Goal: Task Accomplishment & Management: Use online tool/utility

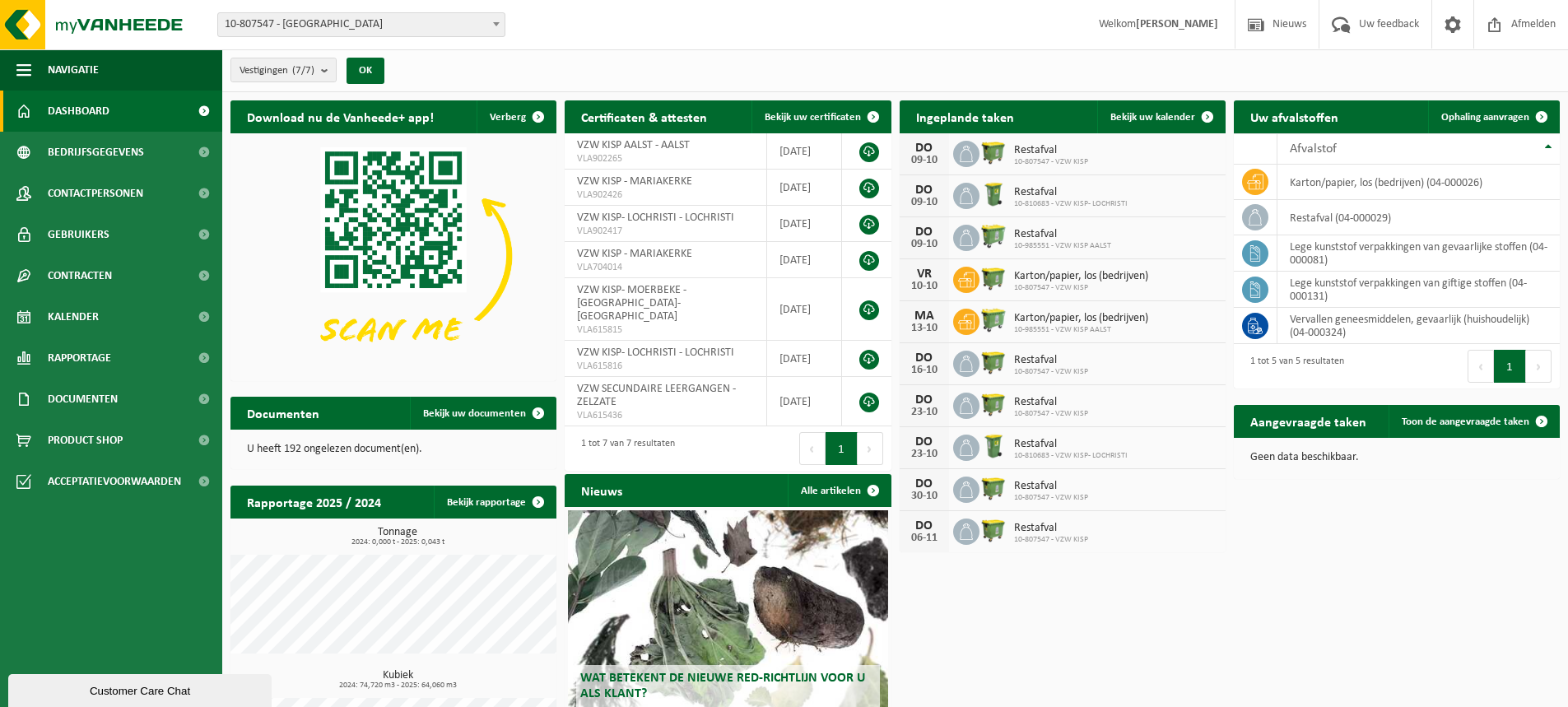
click at [476, 26] on span "10-807547 - [GEOGRAPHIC_DATA]" at bounding box center [361, 25] width 287 height 23
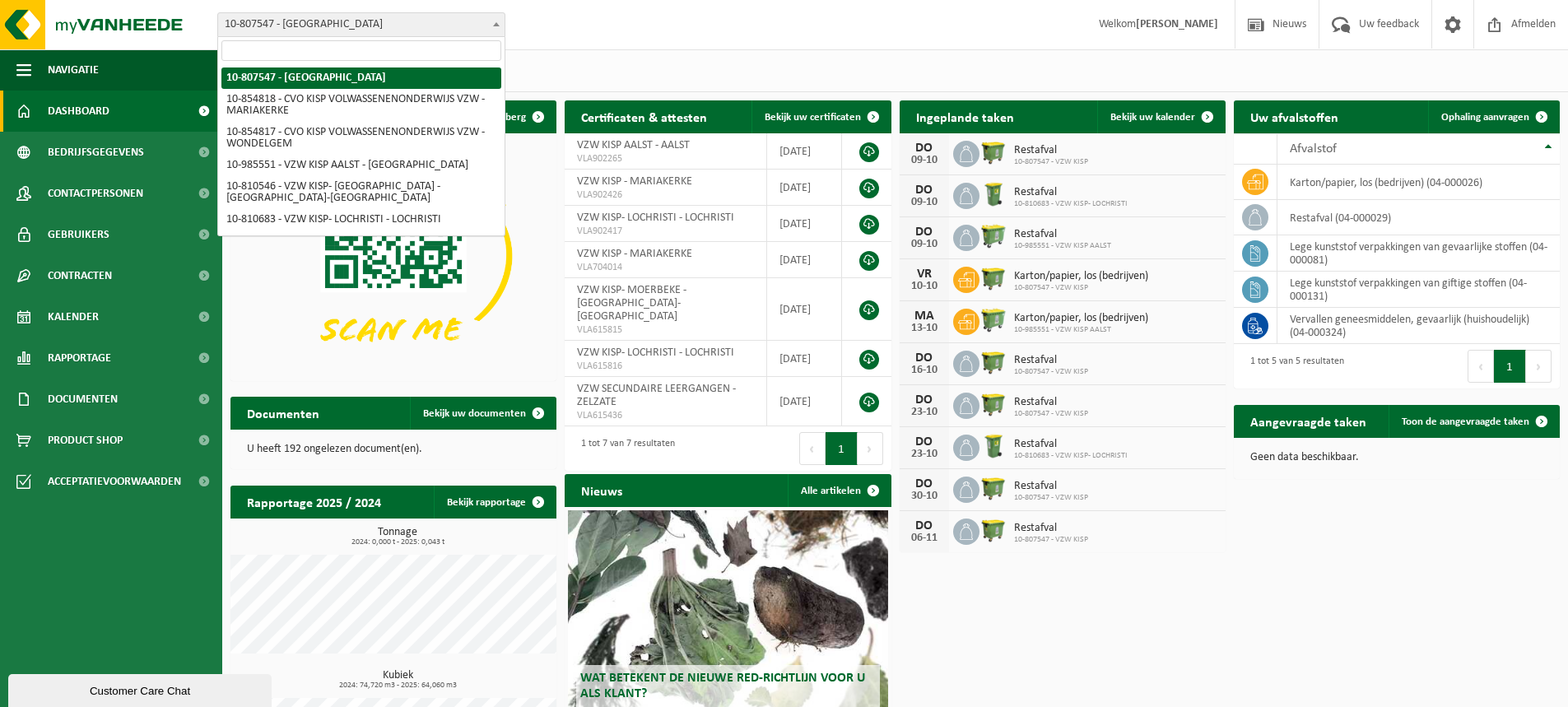
click at [476, 26] on span "10-807547 - [GEOGRAPHIC_DATA]" at bounding box center [361, 25] width 287 height 23
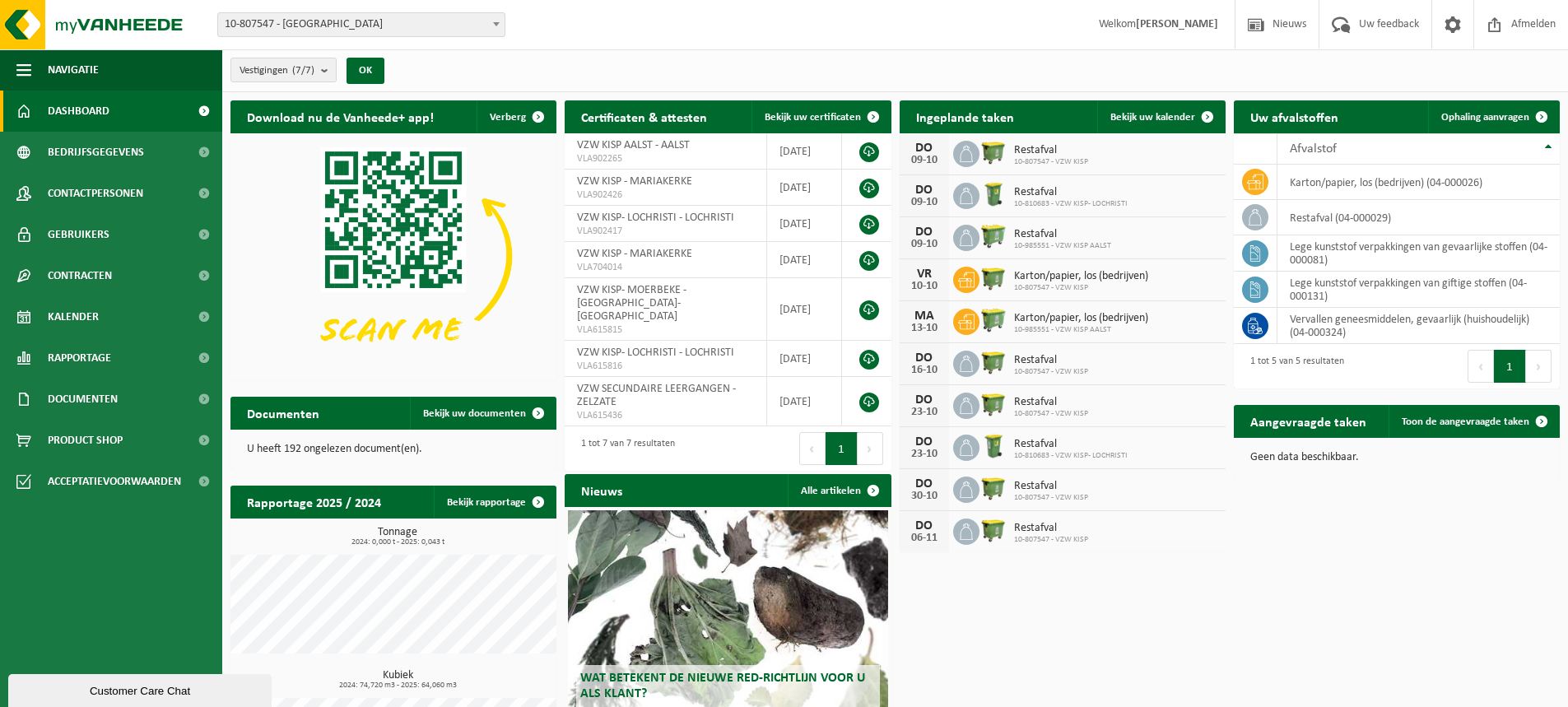
click at [425, 19] on span "10-807547 - [GEOGRAPHIC_DATA]" at bounding box center [361, 25] width 287 height 23
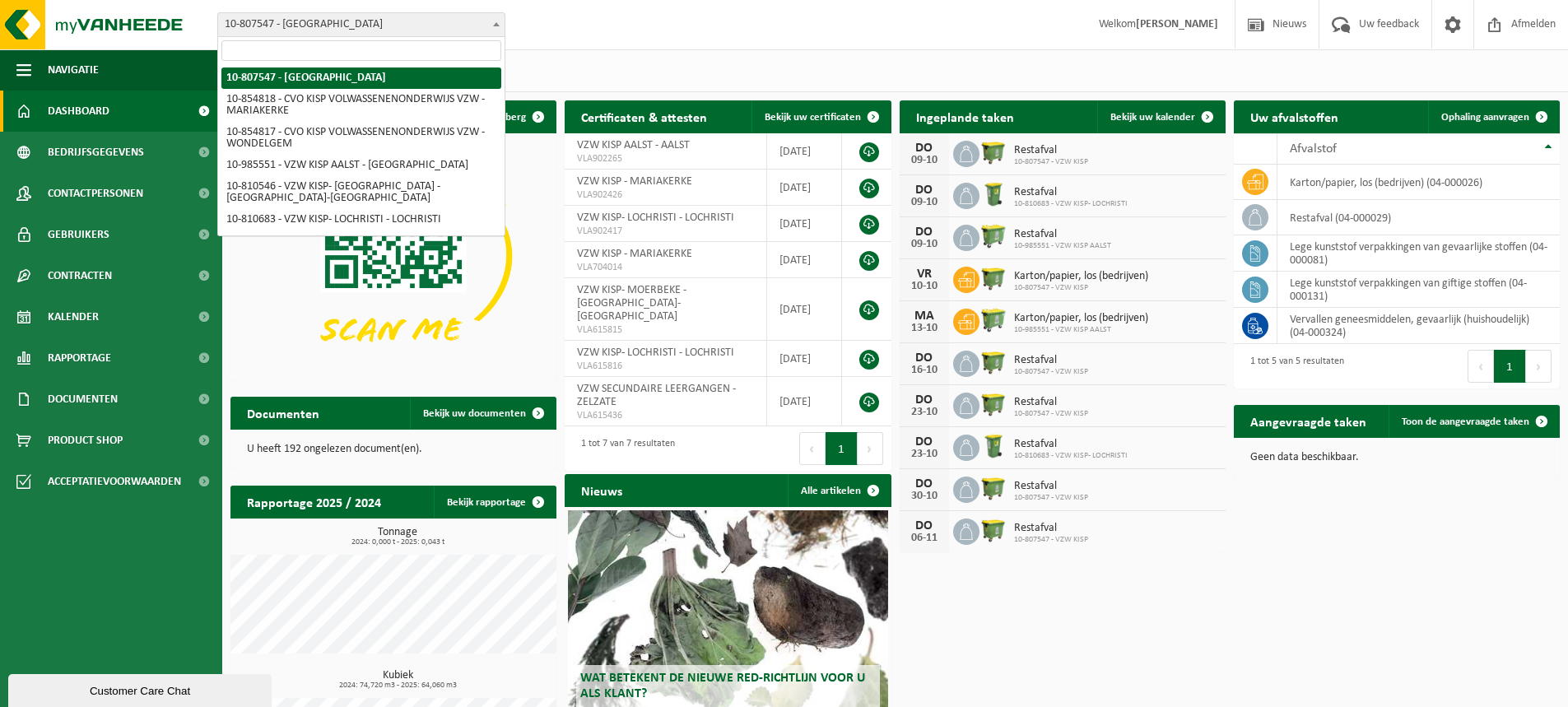
click at [686, 46] on div "Vestiging: 10-807547 - VZW KISP - MARIAKERKE 10-854818 - CVO KISP VOLWASSENENON…" at bounding box center [784, 25] width 1568 height 50
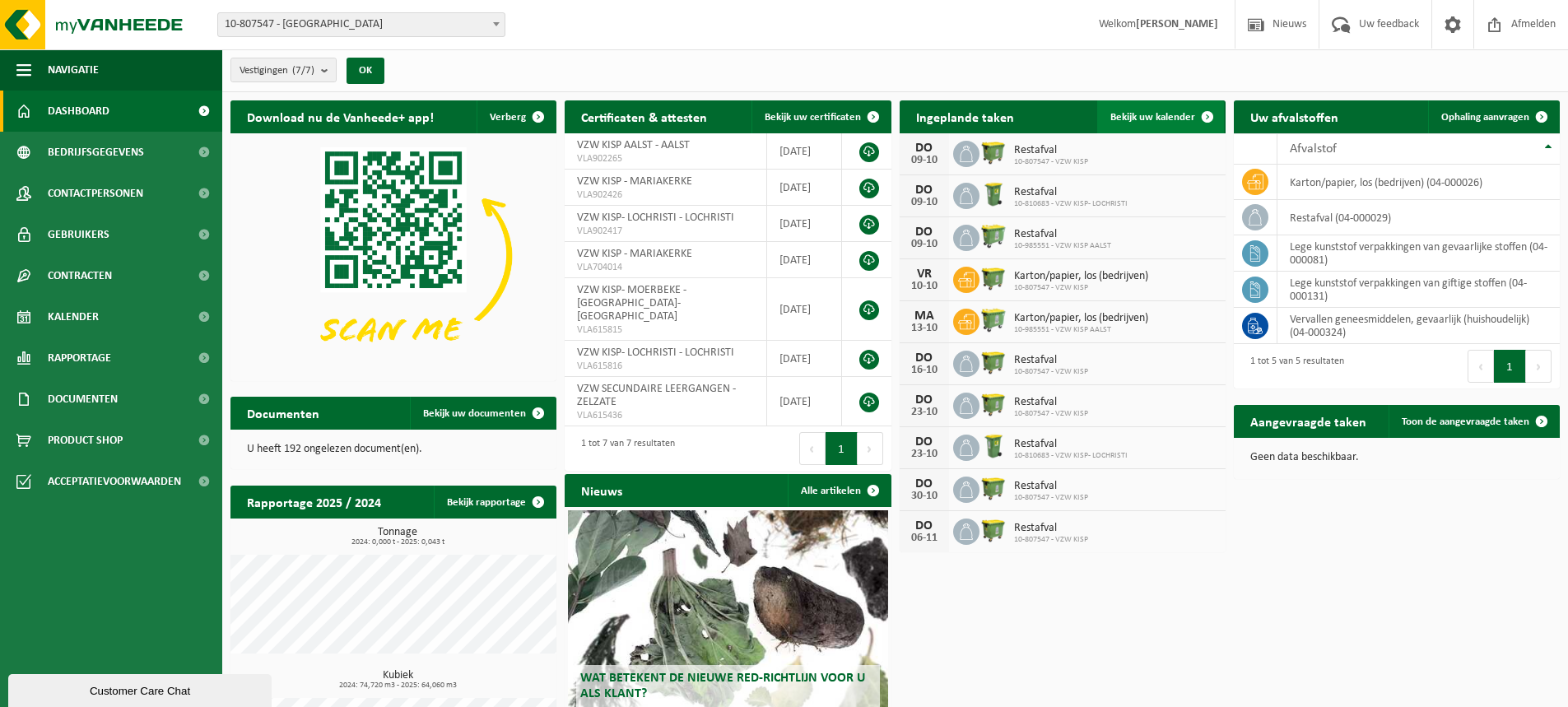
click at [1156, 116] on span "Bekijk uw kalender" at bounding box center [1153, 117] width 85 height 11
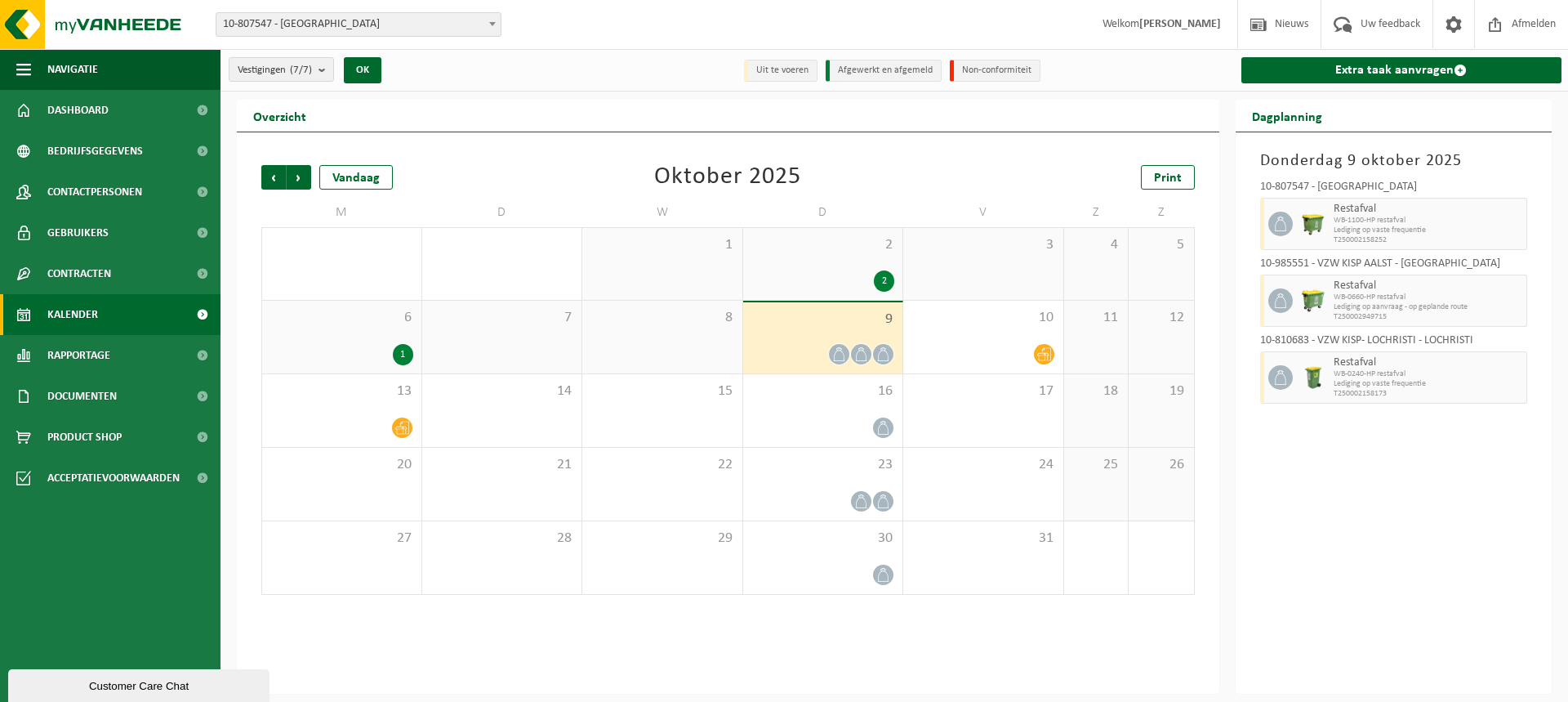
click at [852, 355] on span at bounding box center [861, 354] width 20 height 20
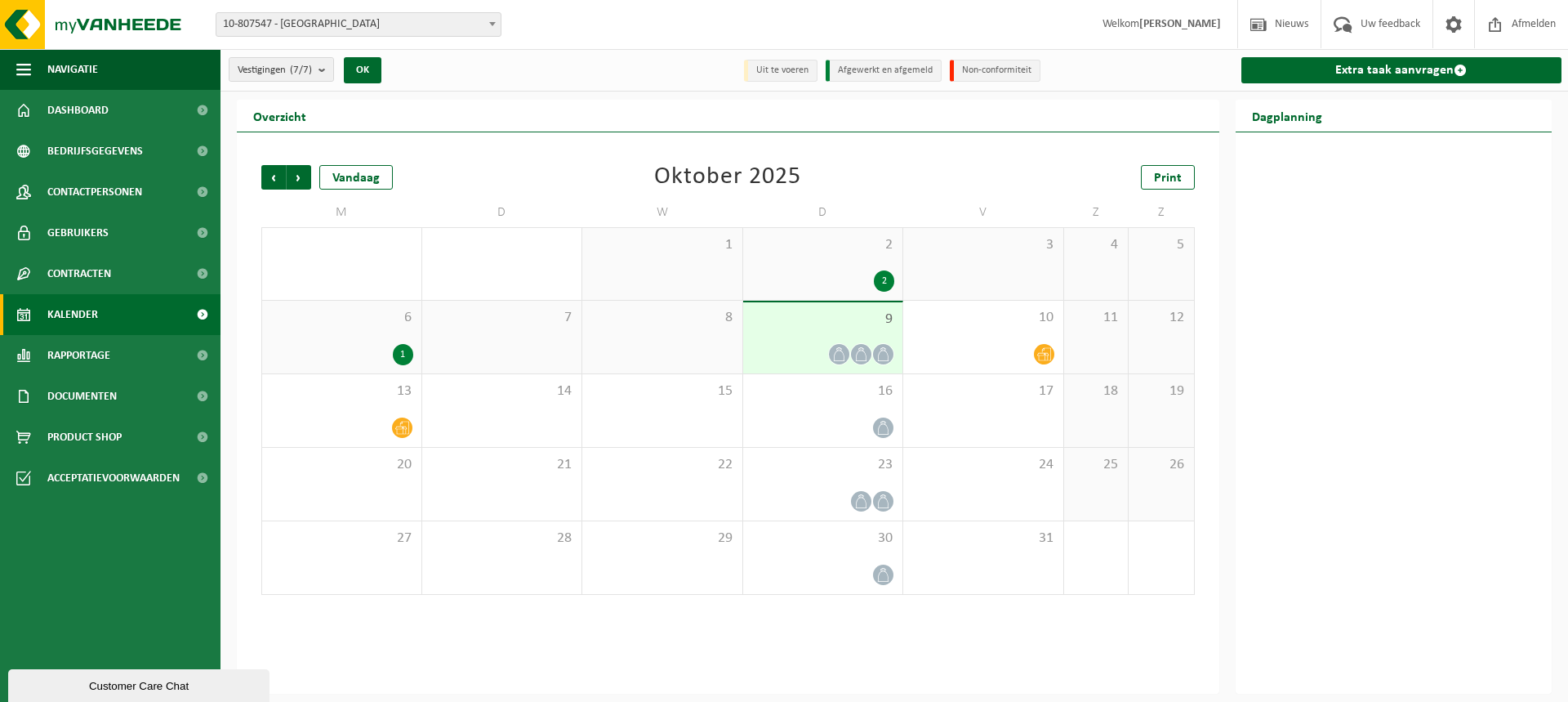
click at [842, 353] on icon at bounding box center [839, 354] width 14 height 14
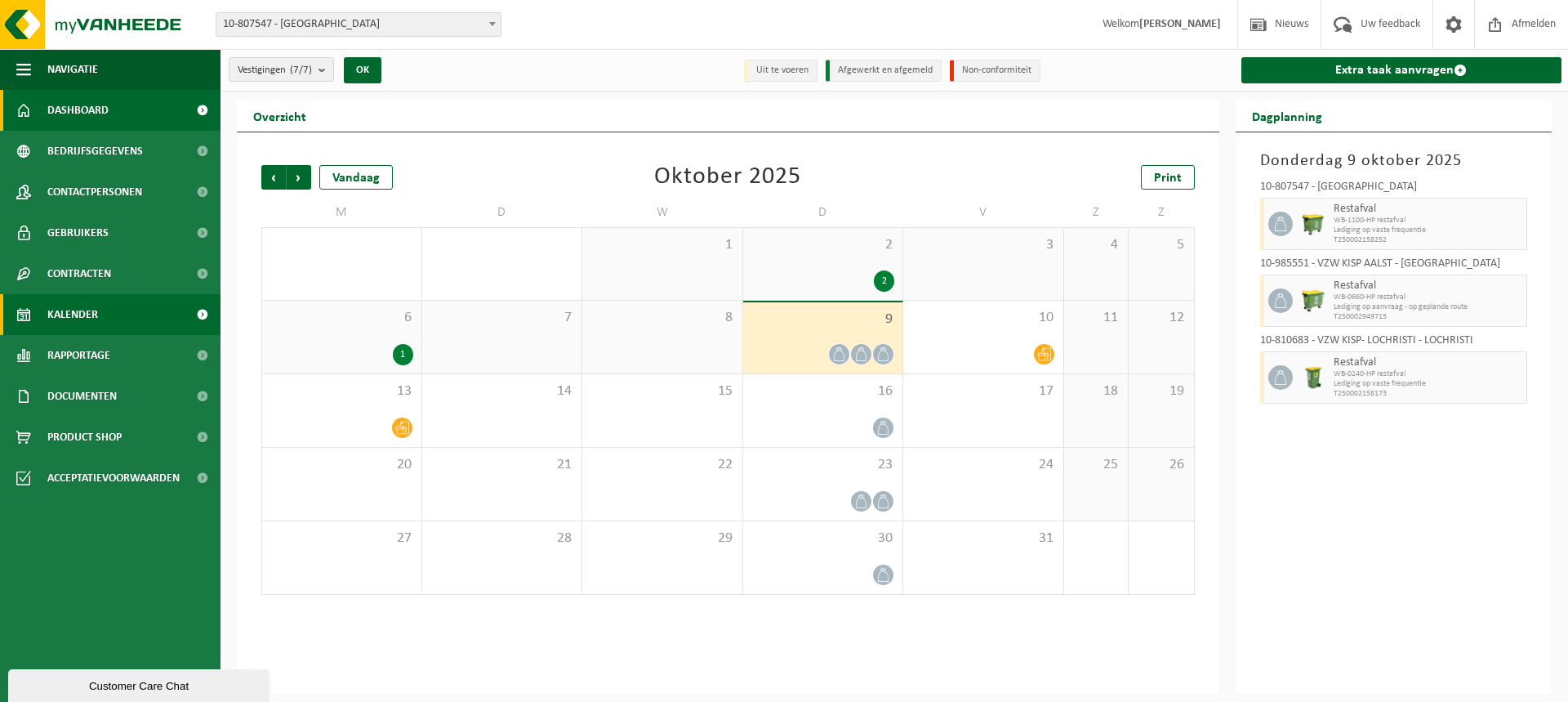
click at [113, 106] on link "Dashboard" at bounding box center [110, 110] width 221 height 41
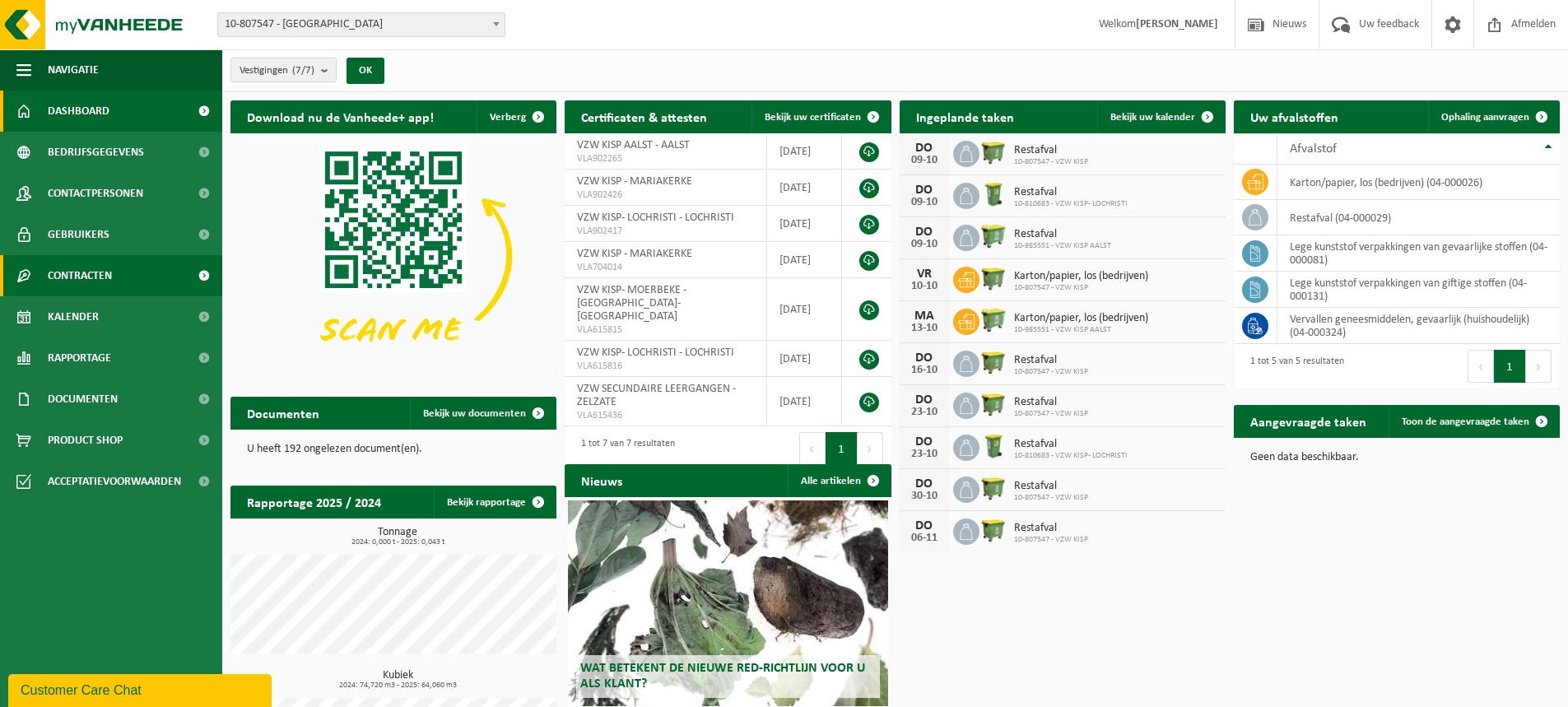
click at [121, 284] on link "Contracten" at bounding box center [111, 275] width 222 height 41
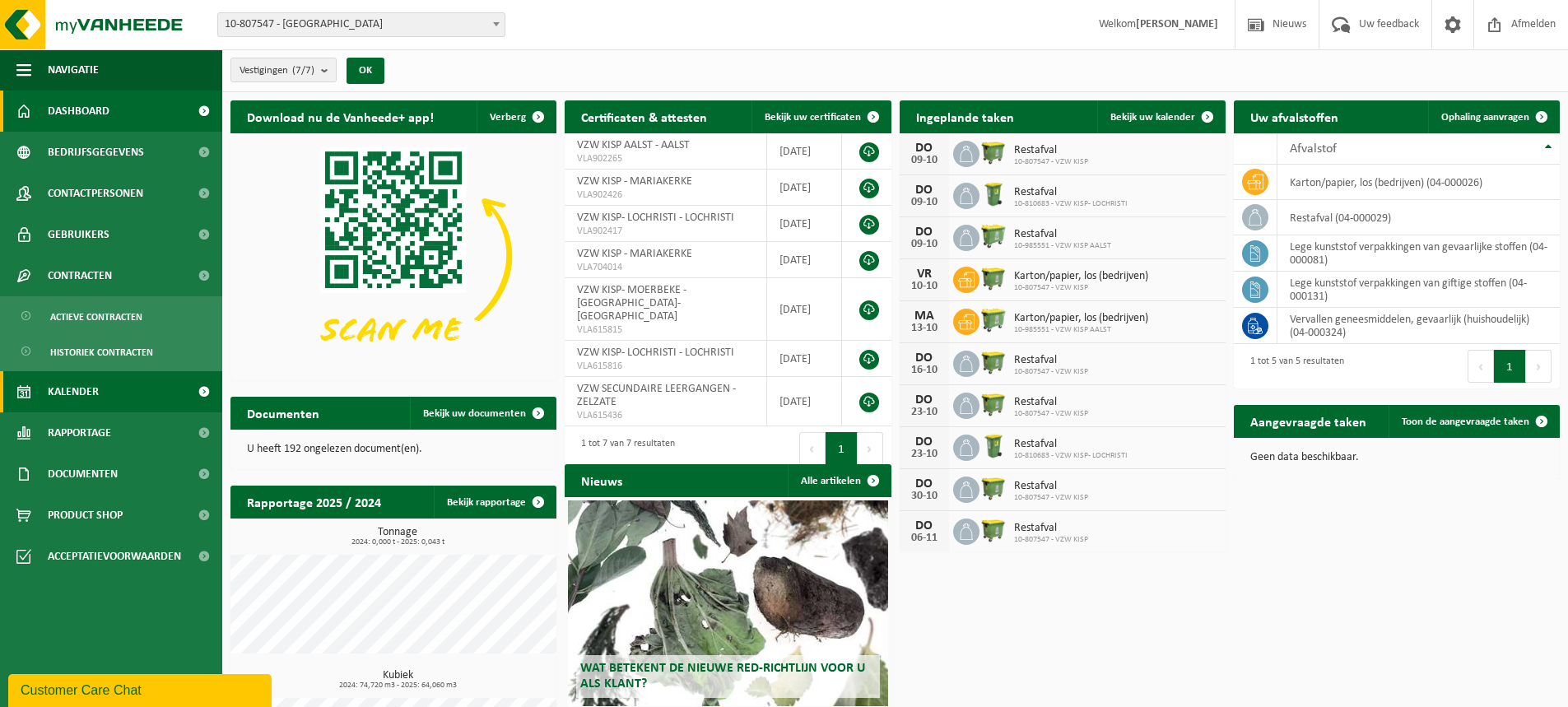
click at [64, 404] on span "Kalender" at bounding box center [73, 392] width 51 height 41
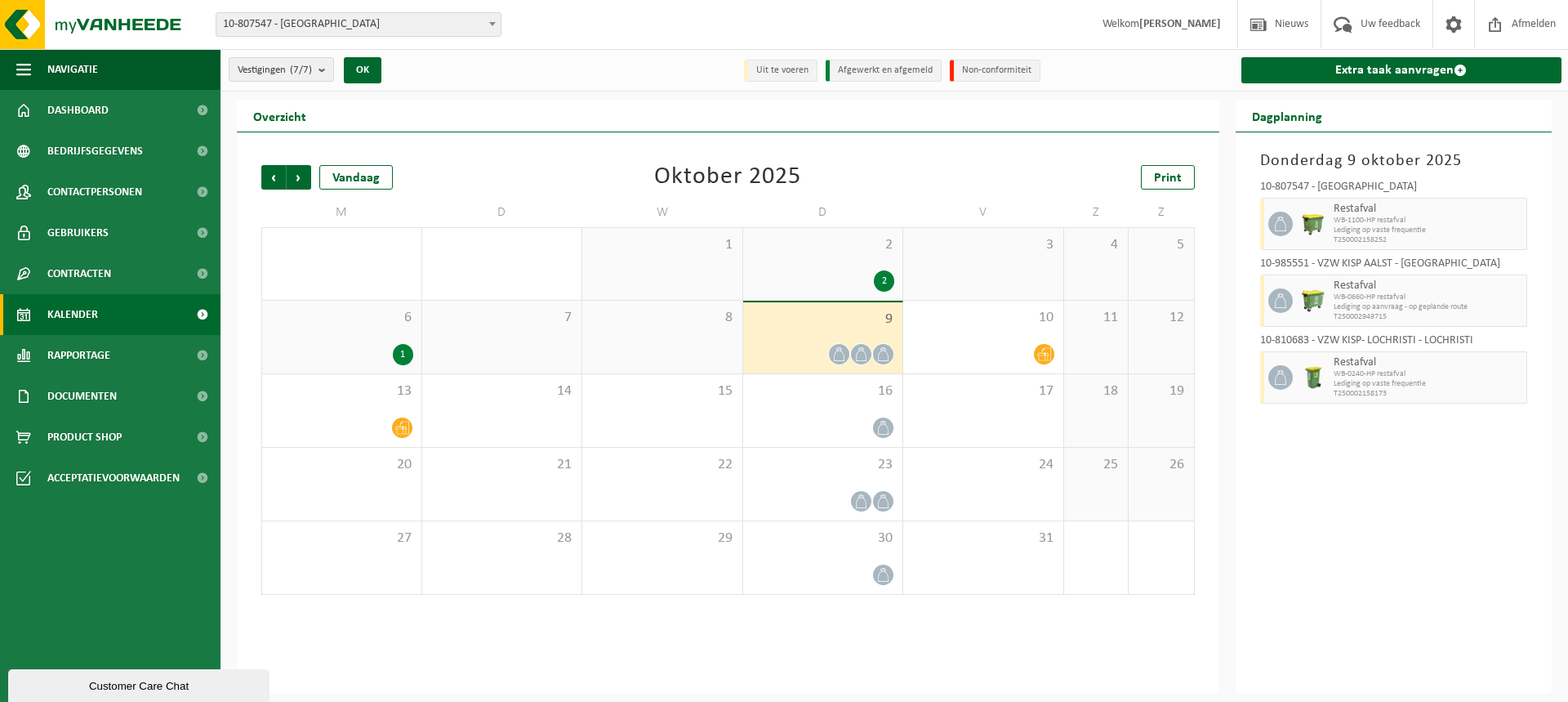
click at [357, 29] on span "10-807547 - [GEOGRAPHIC_DATA]" at bounding box center [358, 25] width 285 height 23
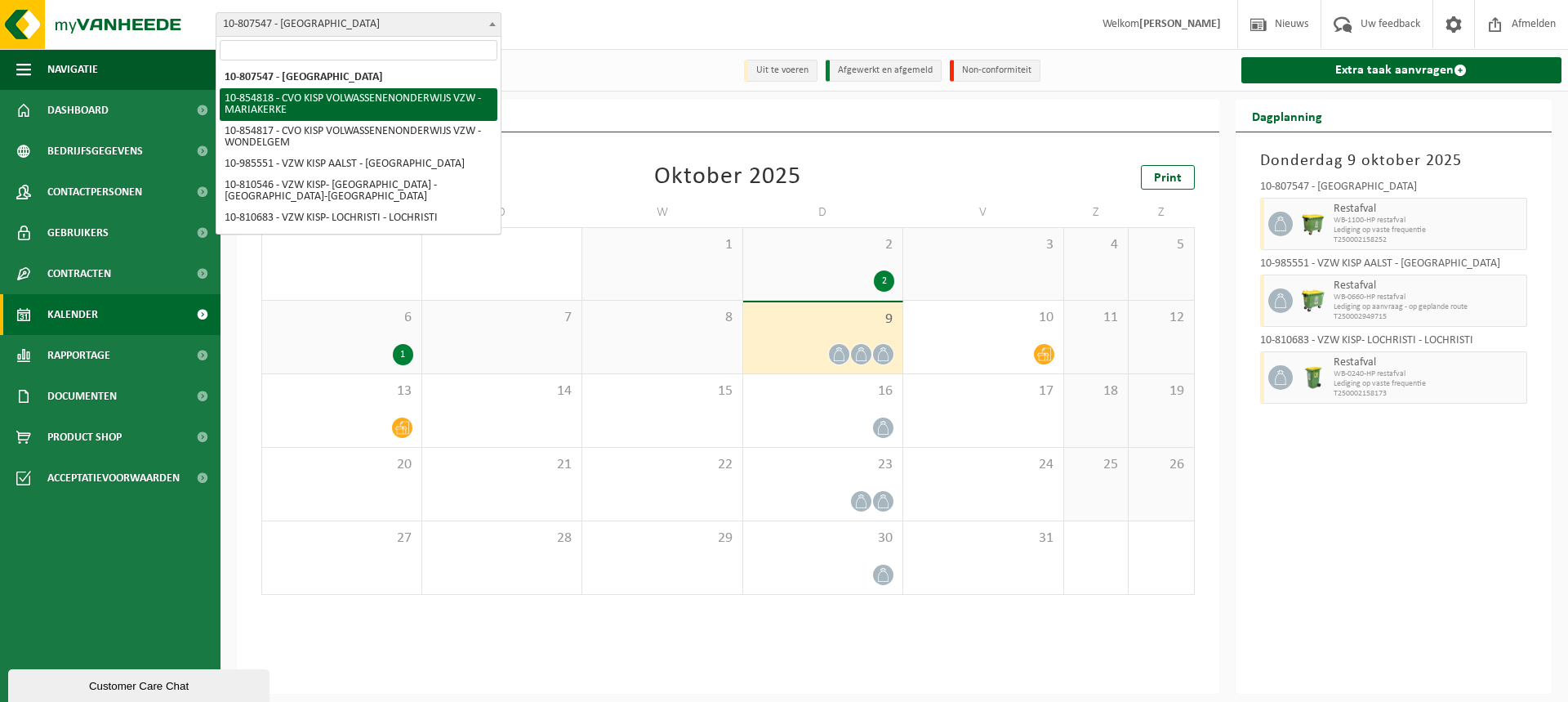
select select "133001"
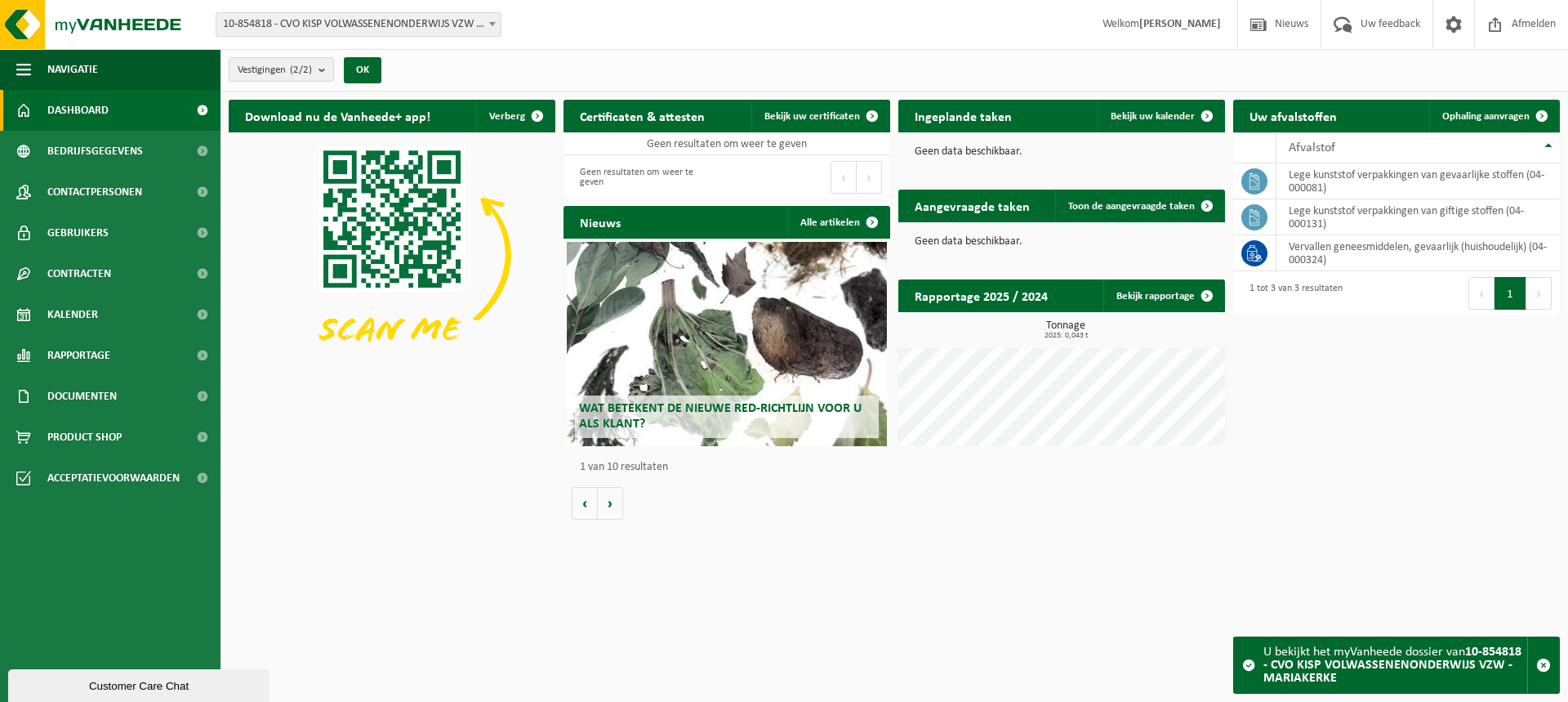
click at [400, 25] on span "10-854818 - CVO KISP VOLWASSENENONDERWIJS VZW - MARIAKERKE" at bounding box center [358, 25] width 285 height 23
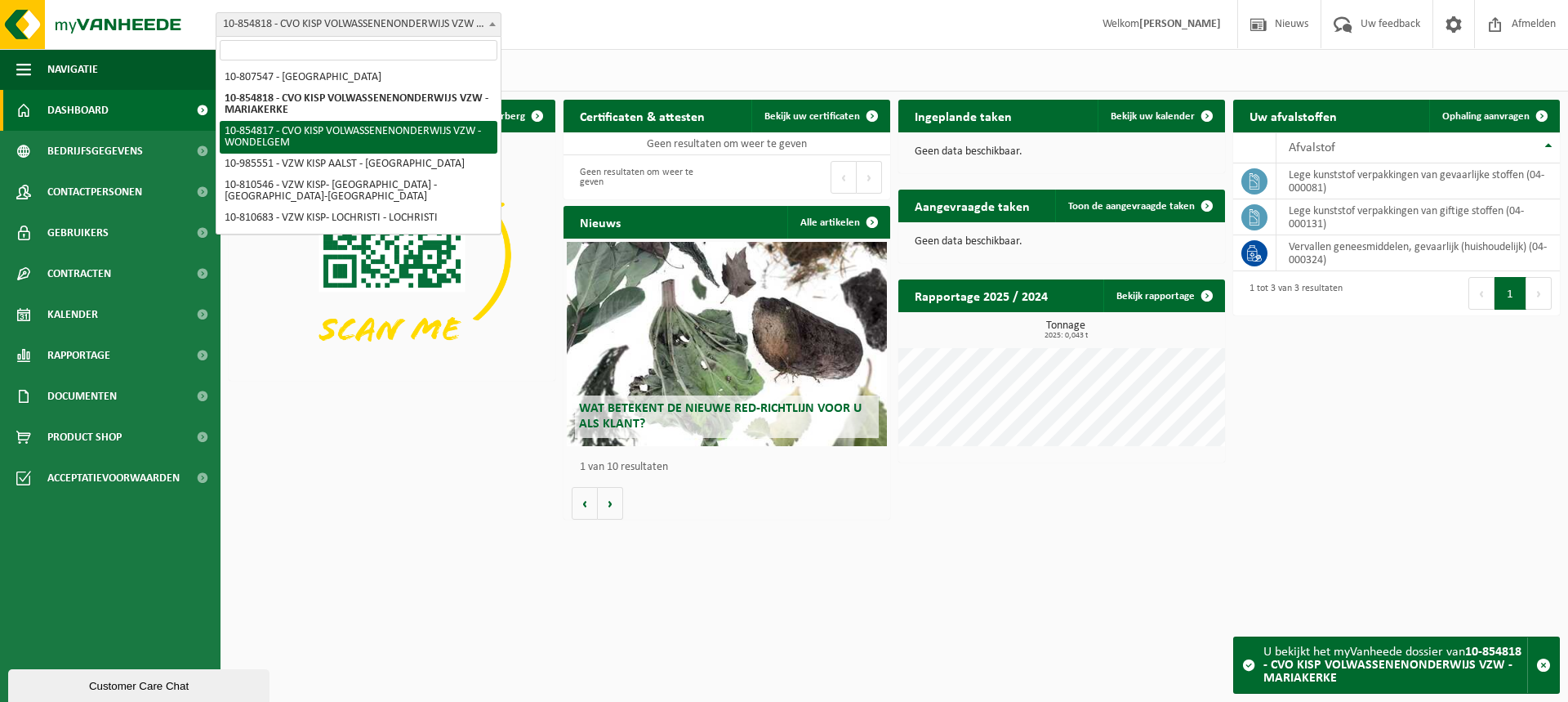
select select "133000"
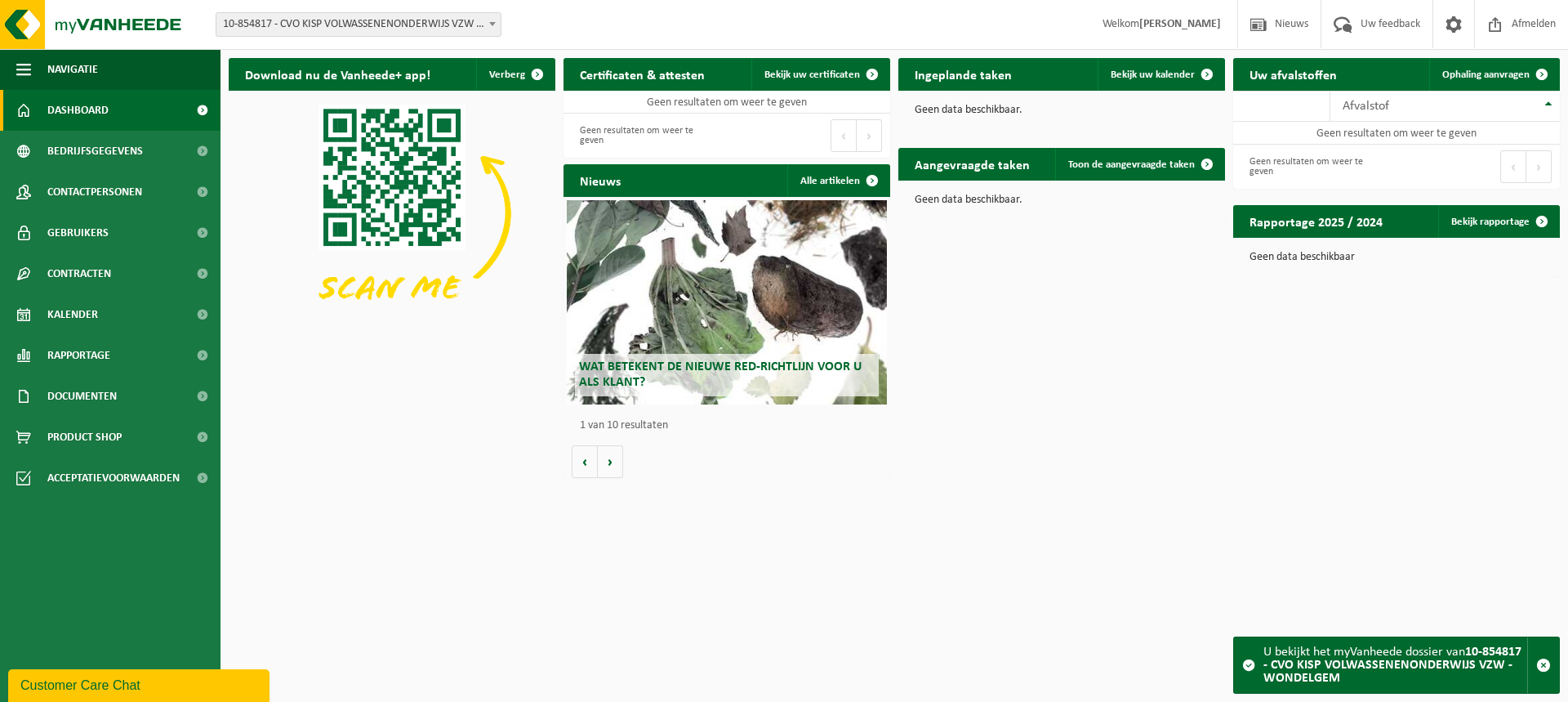
click at [423, 31] on span "10-854817 - CVO KISP VOLWASSENENONDERWIJS VZW - WONDELGEM" at bounding box center [358, 25] width 285 height 23
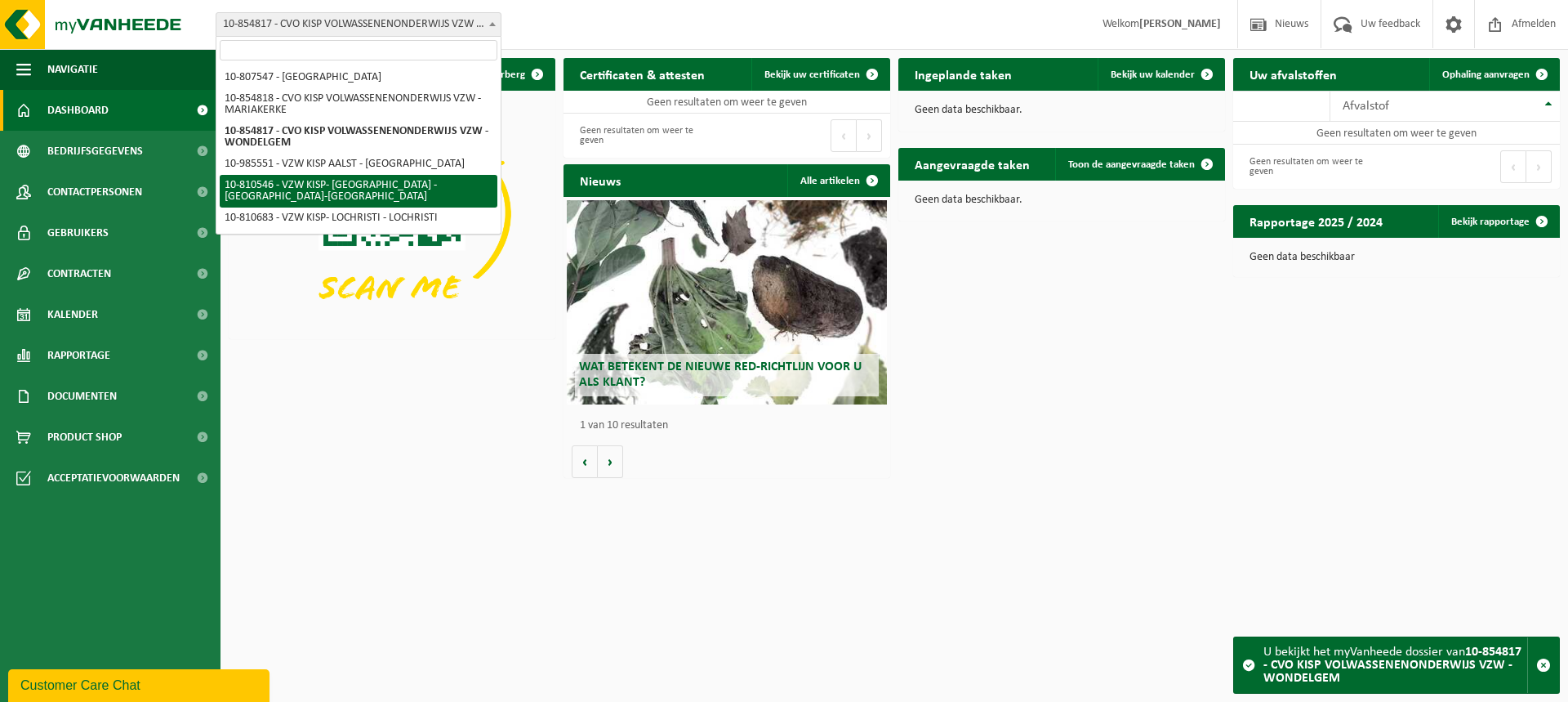
scroll to position [8, 0]
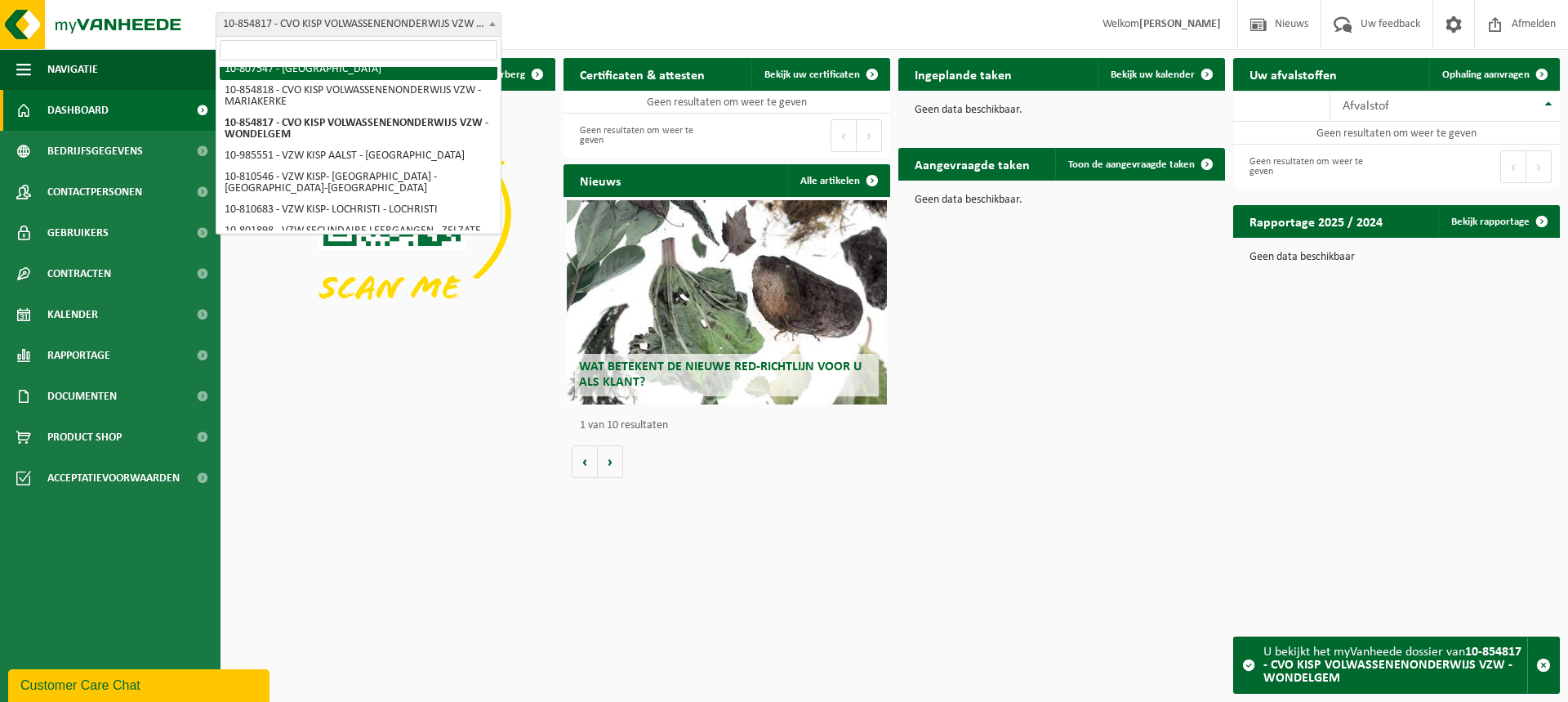
select select "35258"
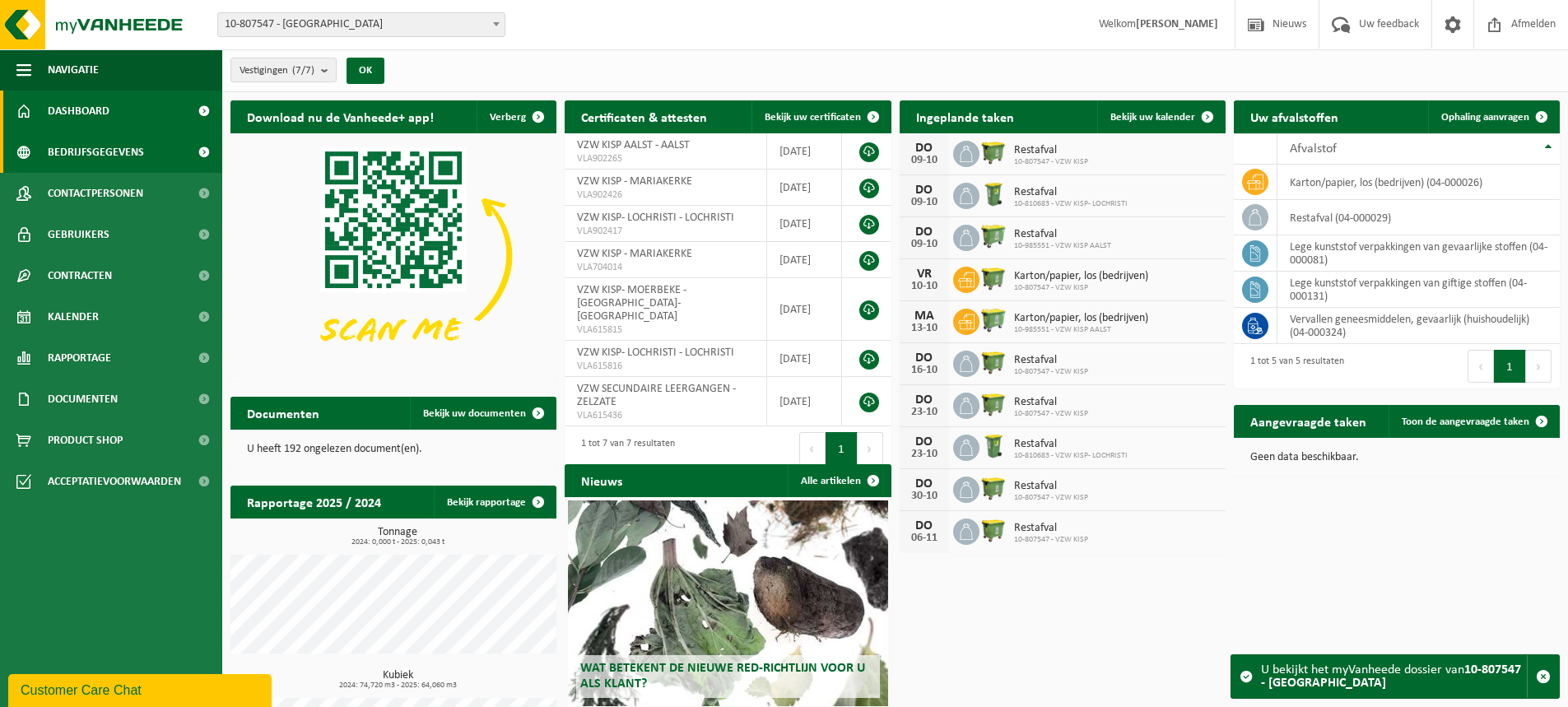
click at [200, 154] on span at bounding box center [204, 152] width 37 height 41
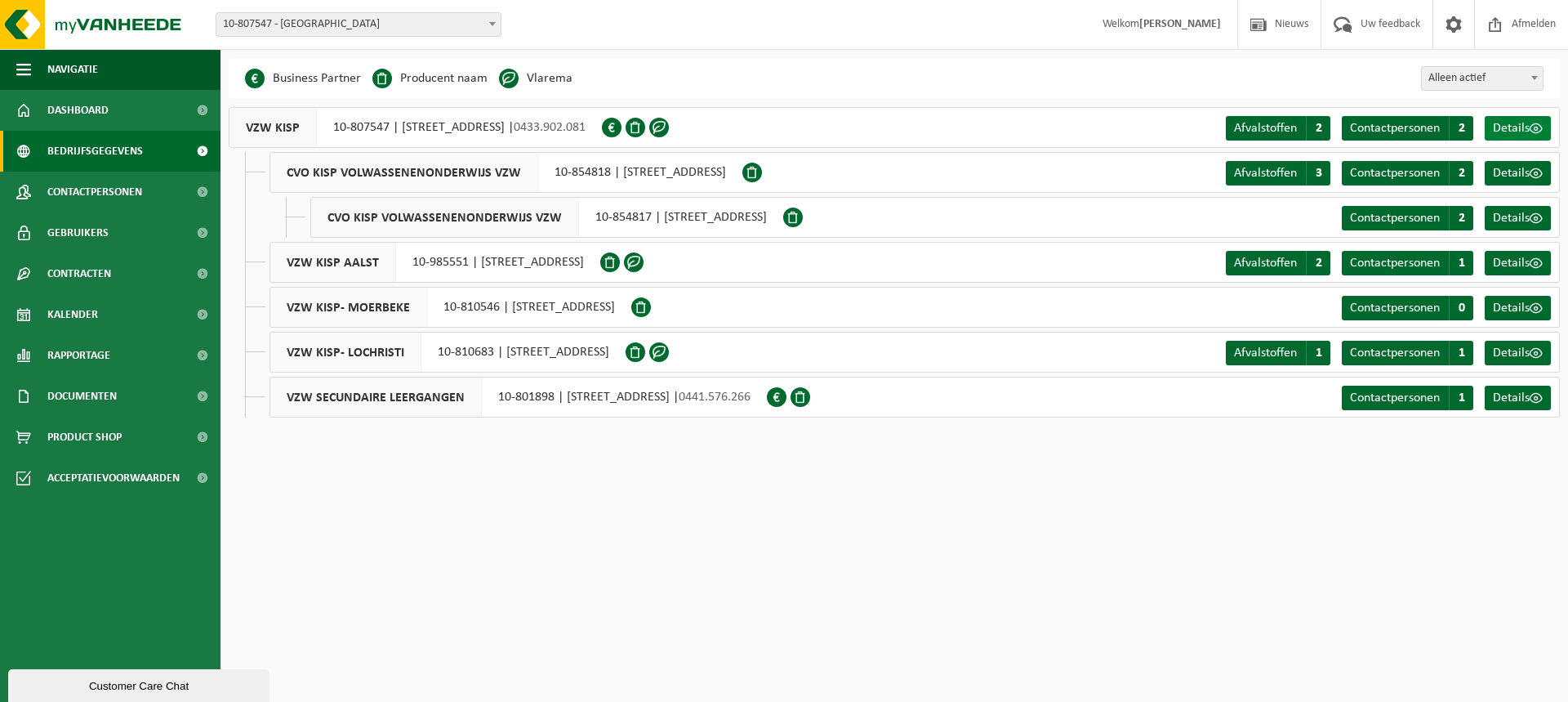
click at [1536, 129] on span at bounding box center [1536, 128] width 13 height 13
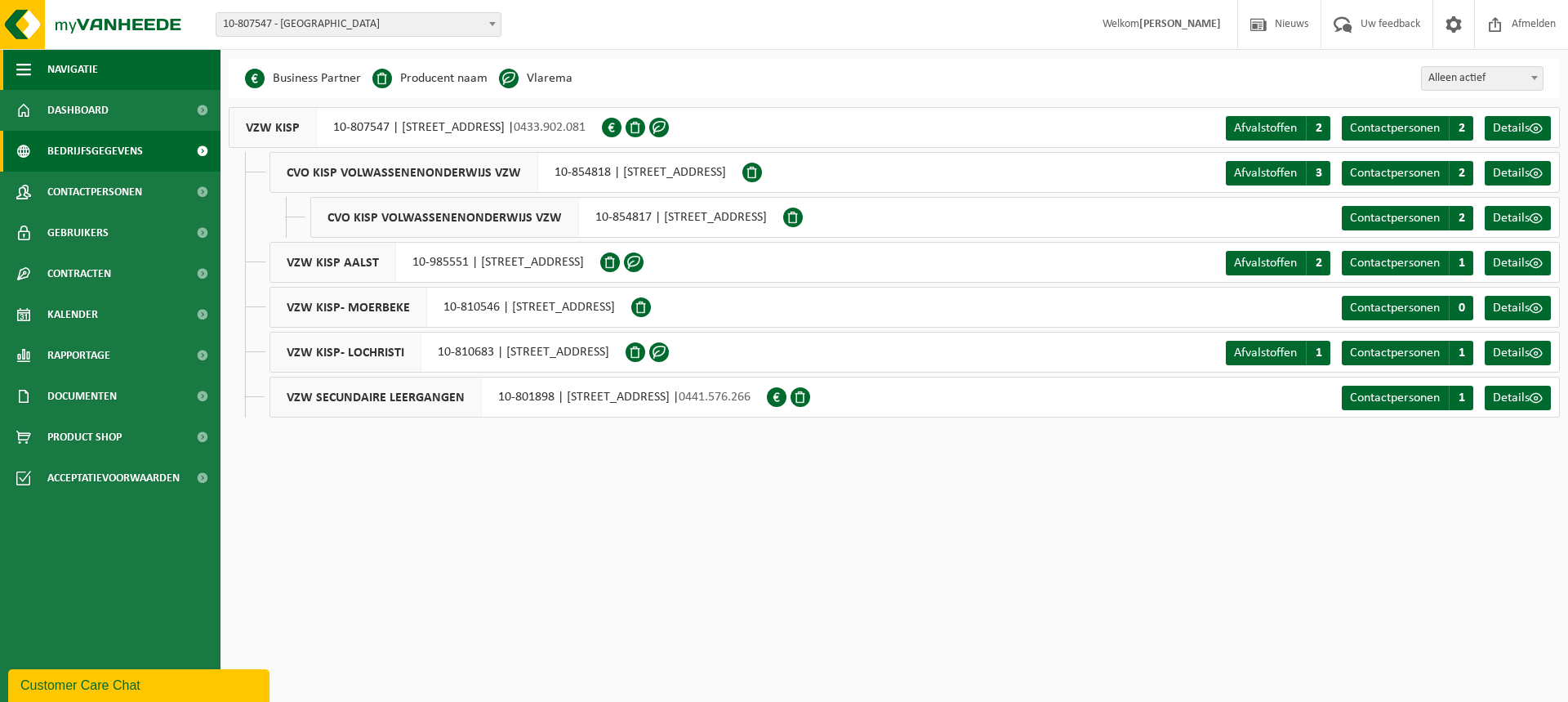
click at [74, 76] on span "Navigatie" at bounding box center [73, 69] width 51 height 41
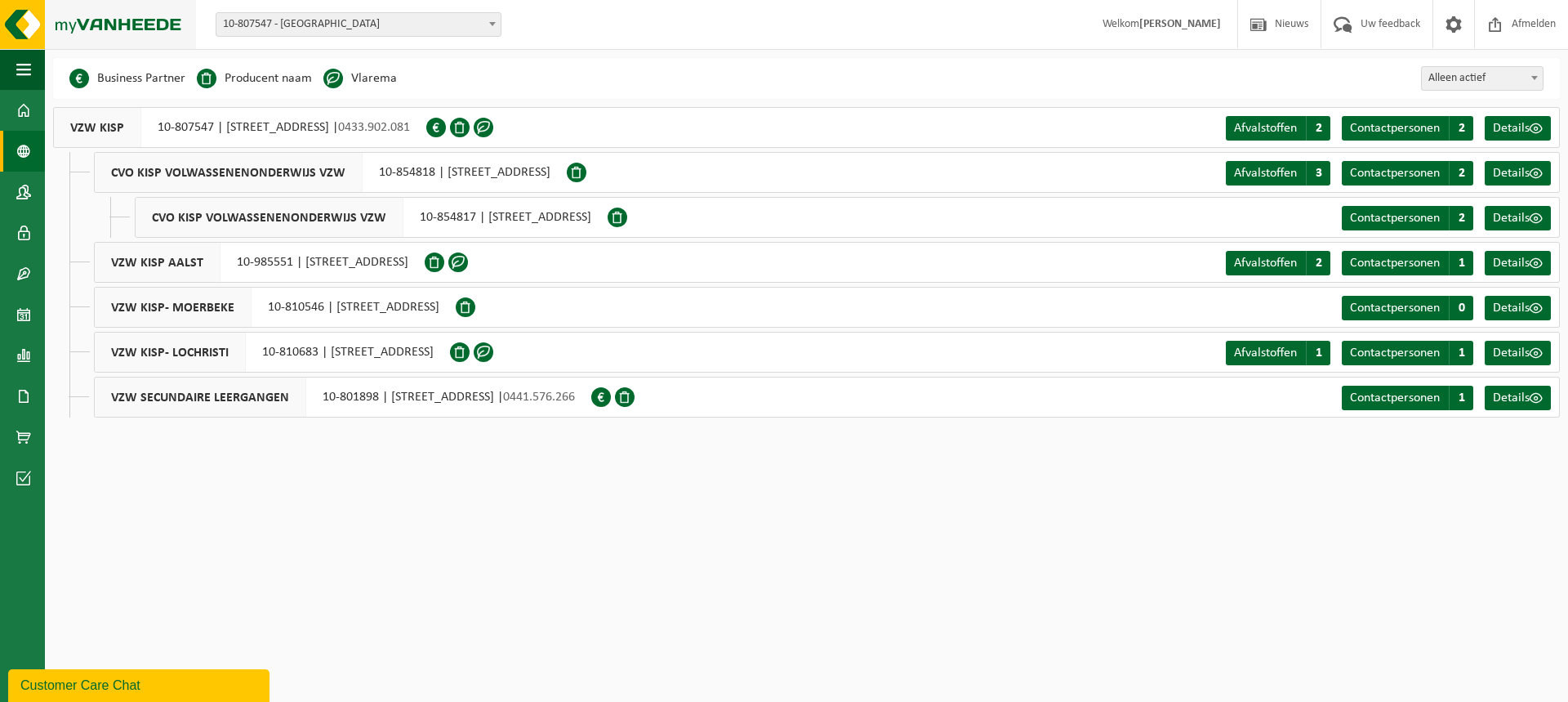
click at [33, 31] on img at bounding box center [98, 25] width 196 height 49
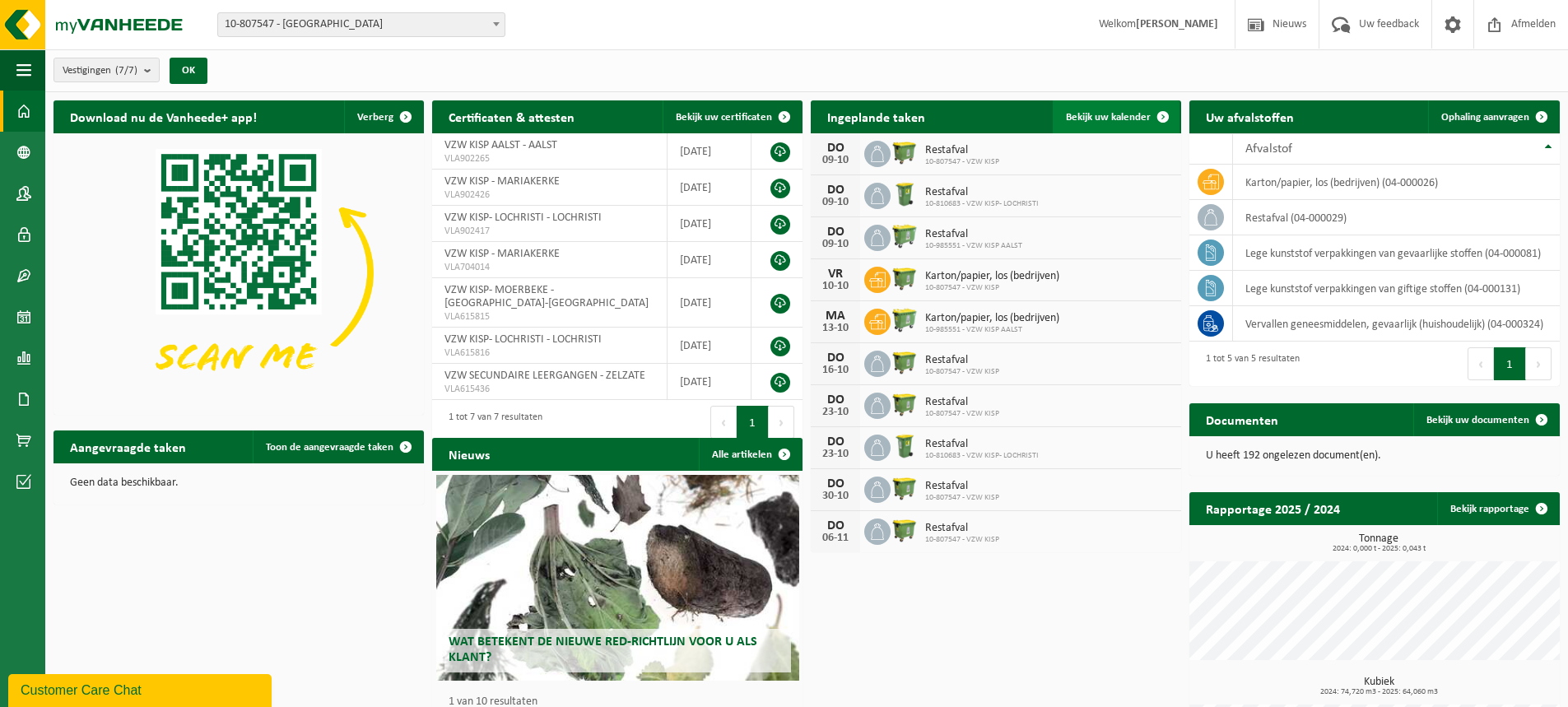
click at [1104, 114] on span "Bekijk uw kalender" at bounding box center [1109, 117] width 85 height 11
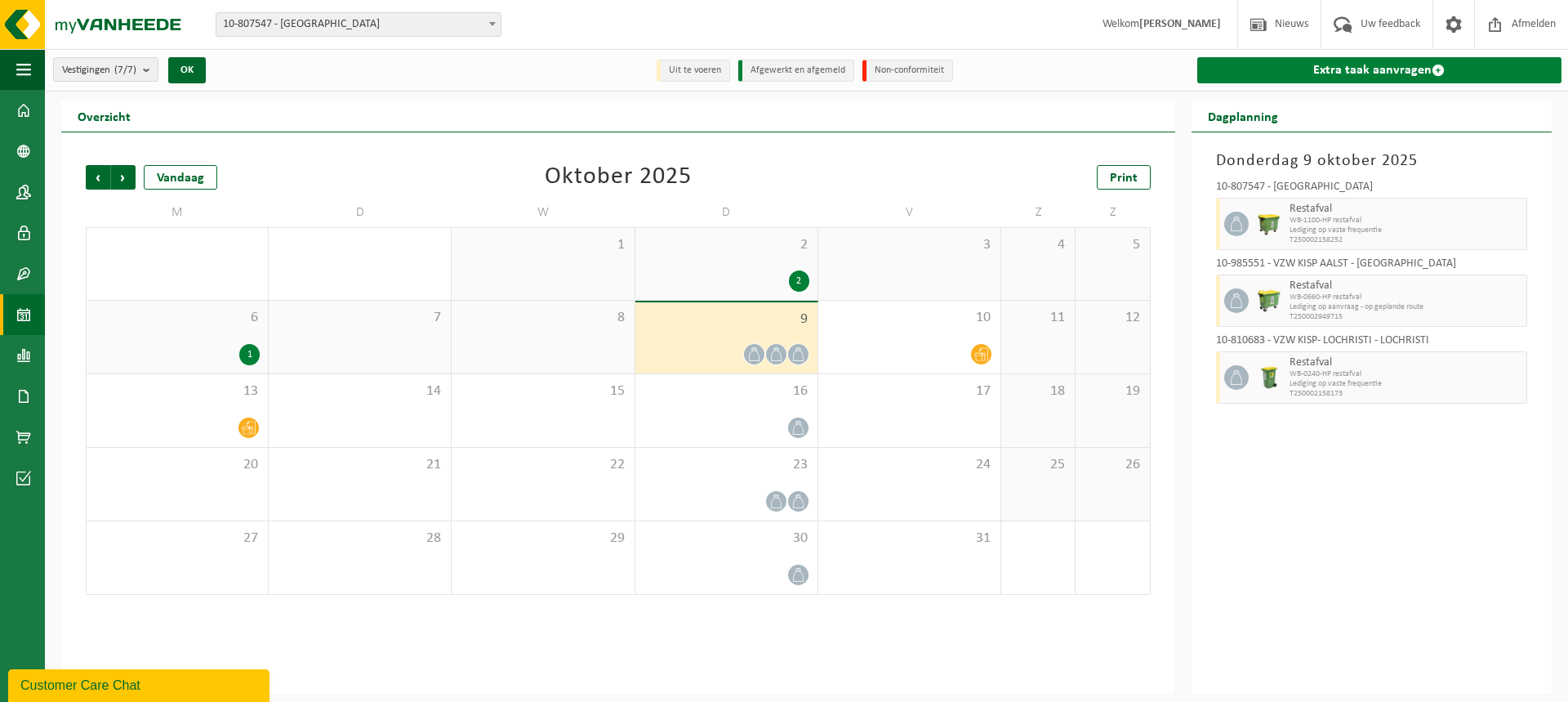
click at [1402, 64] on link "Extra taak aanvragen" at bounding box center [1380, 70] width 364 height 26
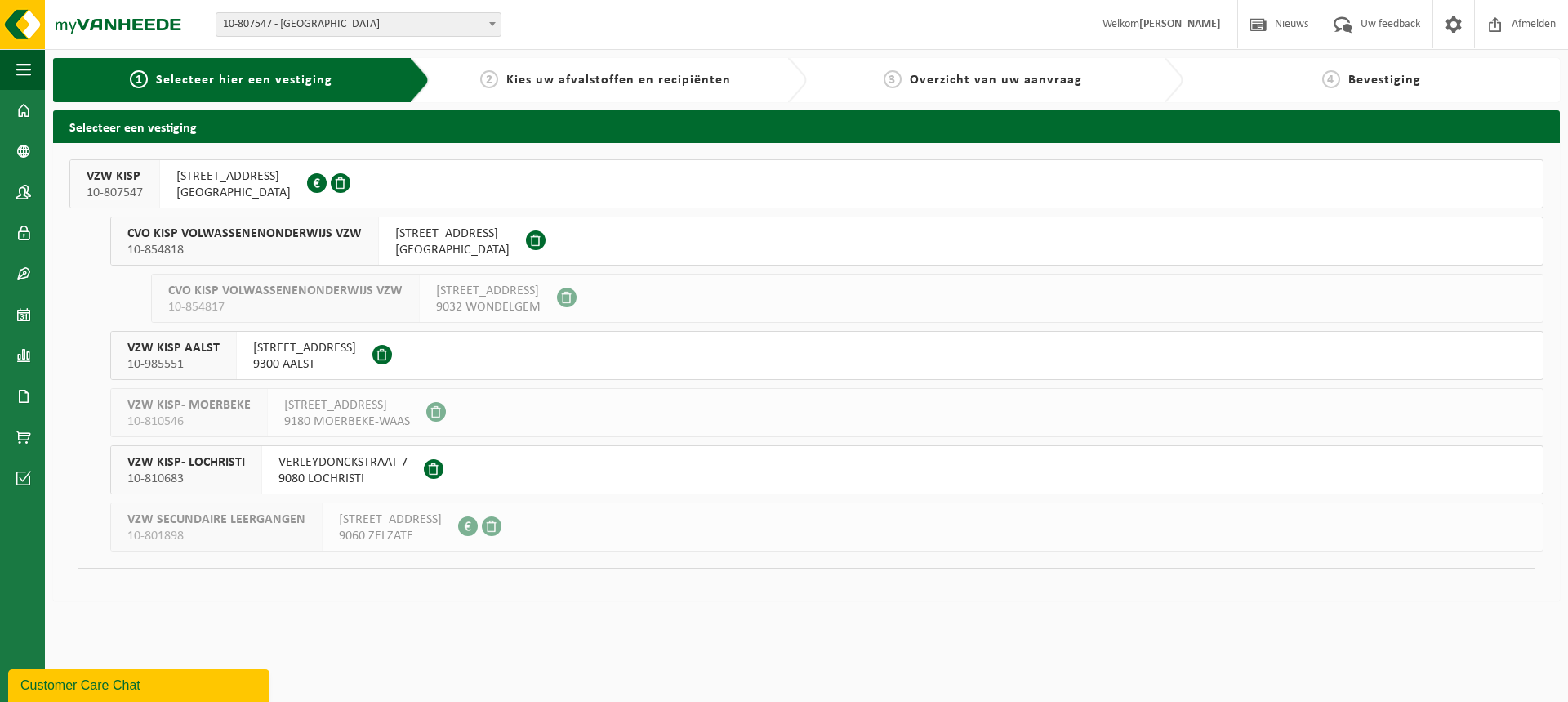
click at [287, 174] on span "[STREET_ADDRESS]" at bounding box center [233, 176] width 115 height 17
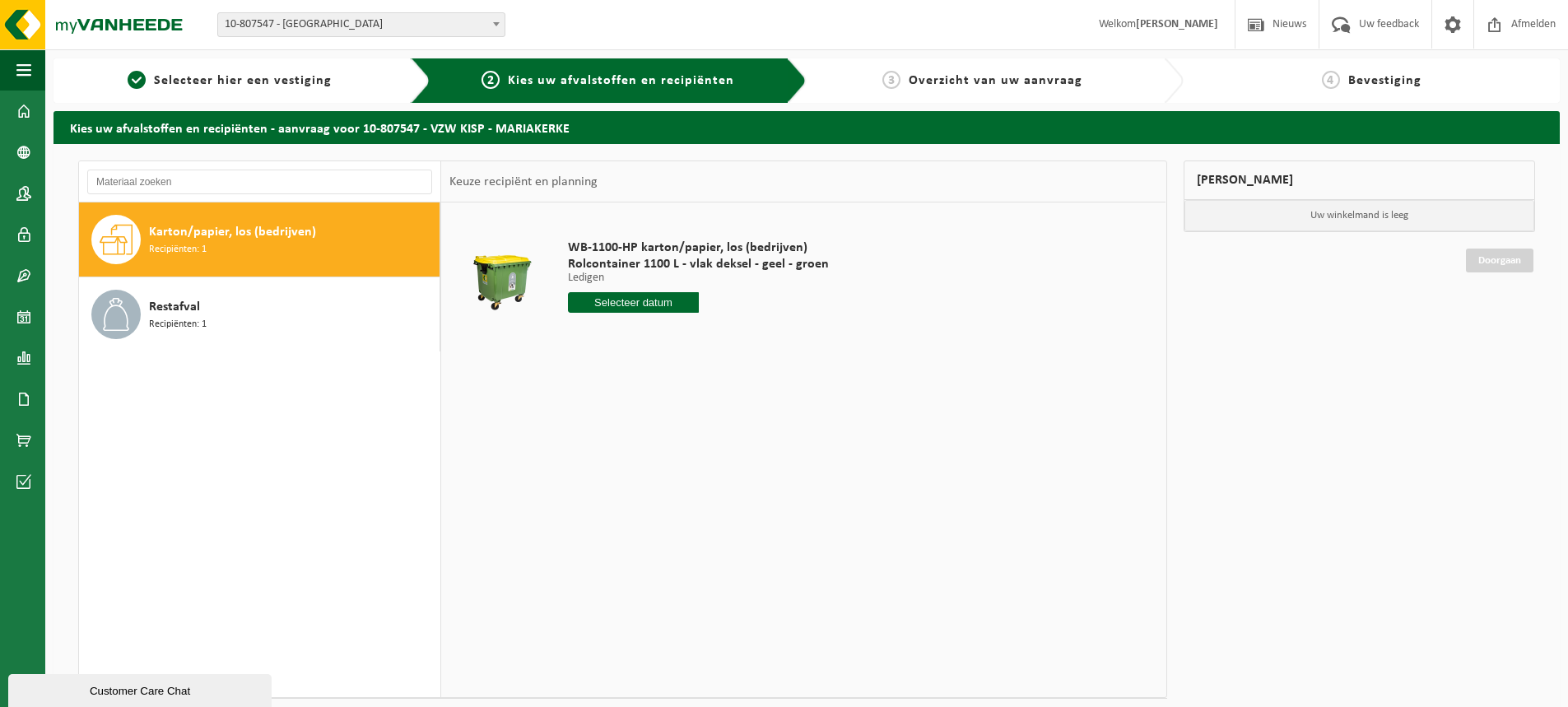
click at [654, 311] on input "text" at bounding box center [633, 302] width 131 height 20
click at [847, 344] on td "WB-1100-HP karton/papier, los (bedrijven) Rolcontainer 1100 L - vlak deksel - g…" at bounding box center [856, 281] width 602 height 139
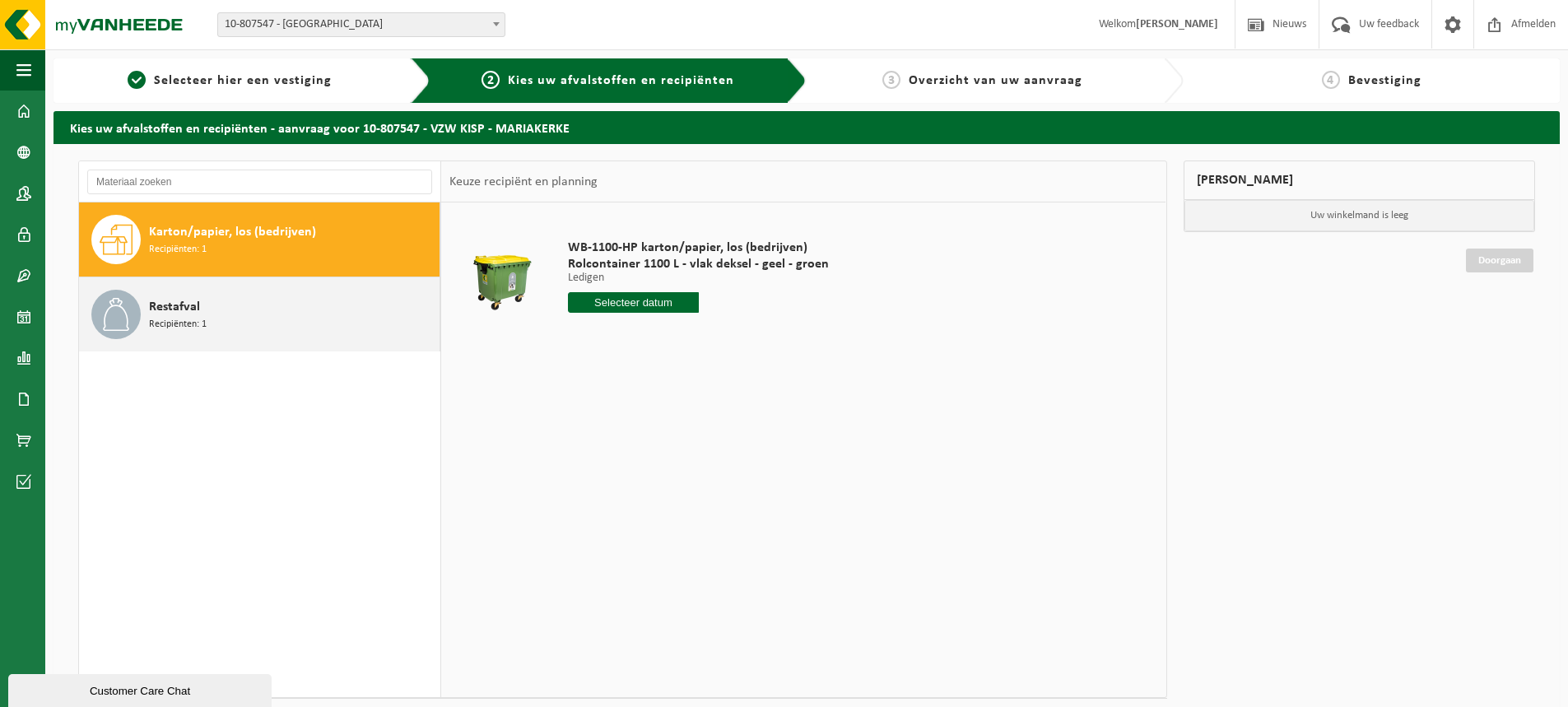
click at [277, 305] on div "Restafval Recipiënten: 1" at bounding box center [292, 314] width 287 height 49
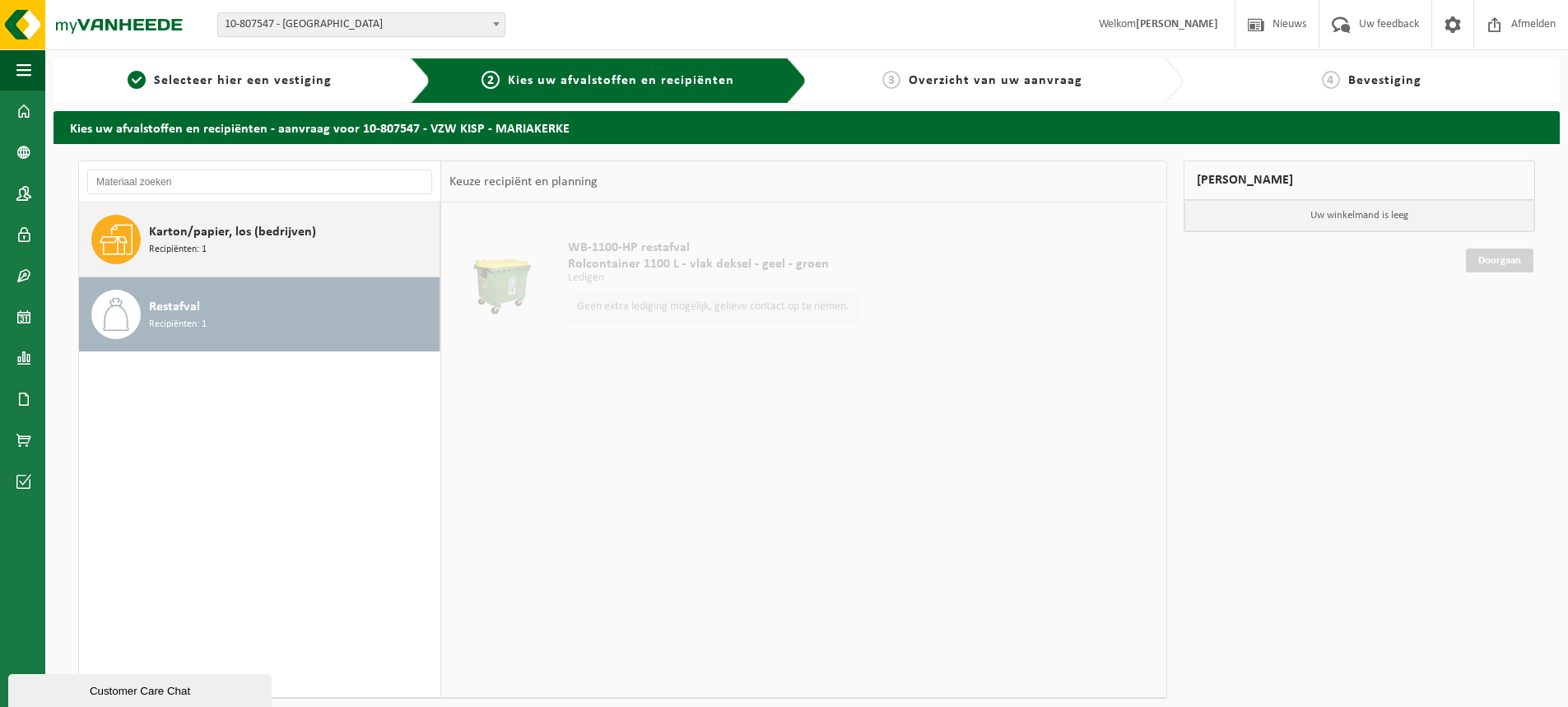
click at [311, 241] on div "Karton/papier, los (bedrijven) Recipiënten: 1" at bounding box center [292, 239] width 287 height 49
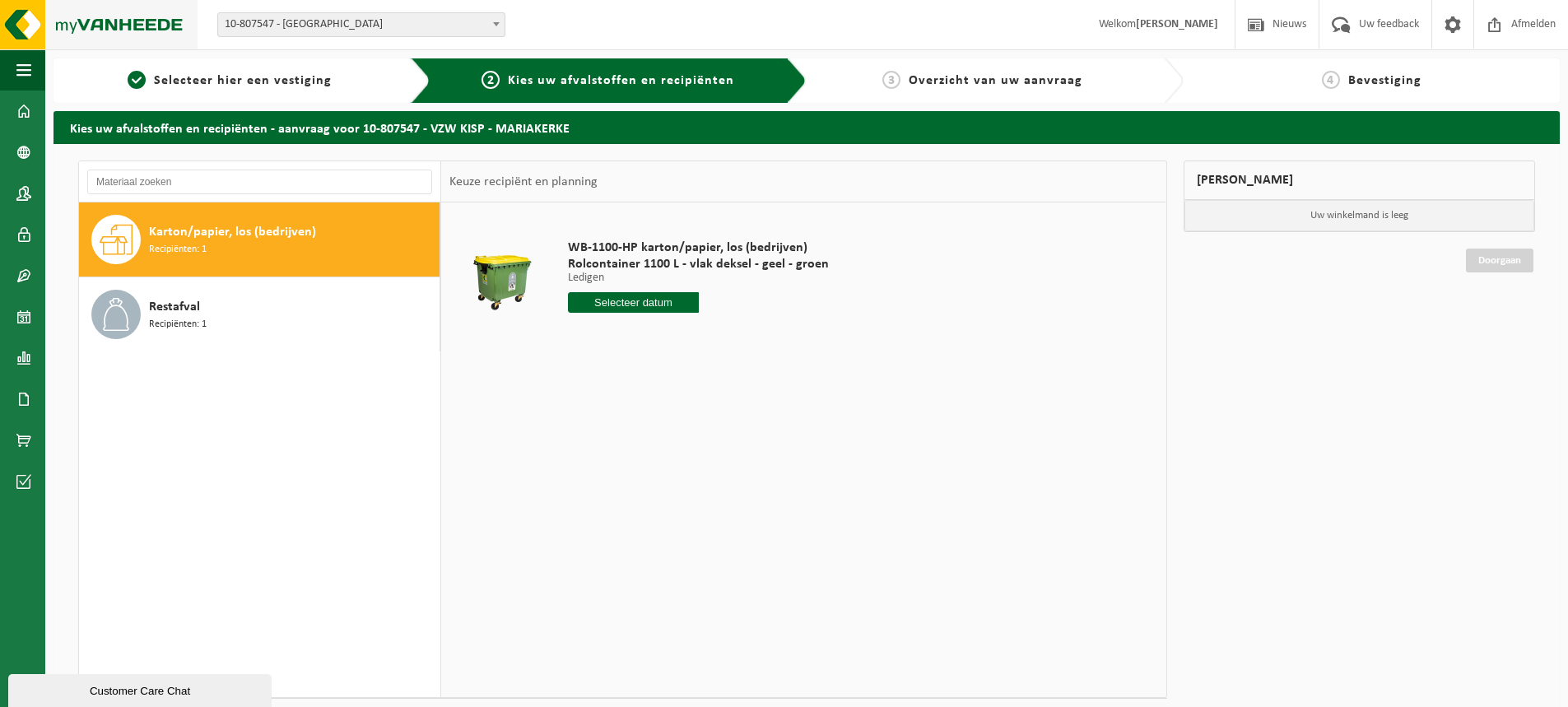
click at [170, 28] on img at bounding box center [99, 25] width 198 height 49
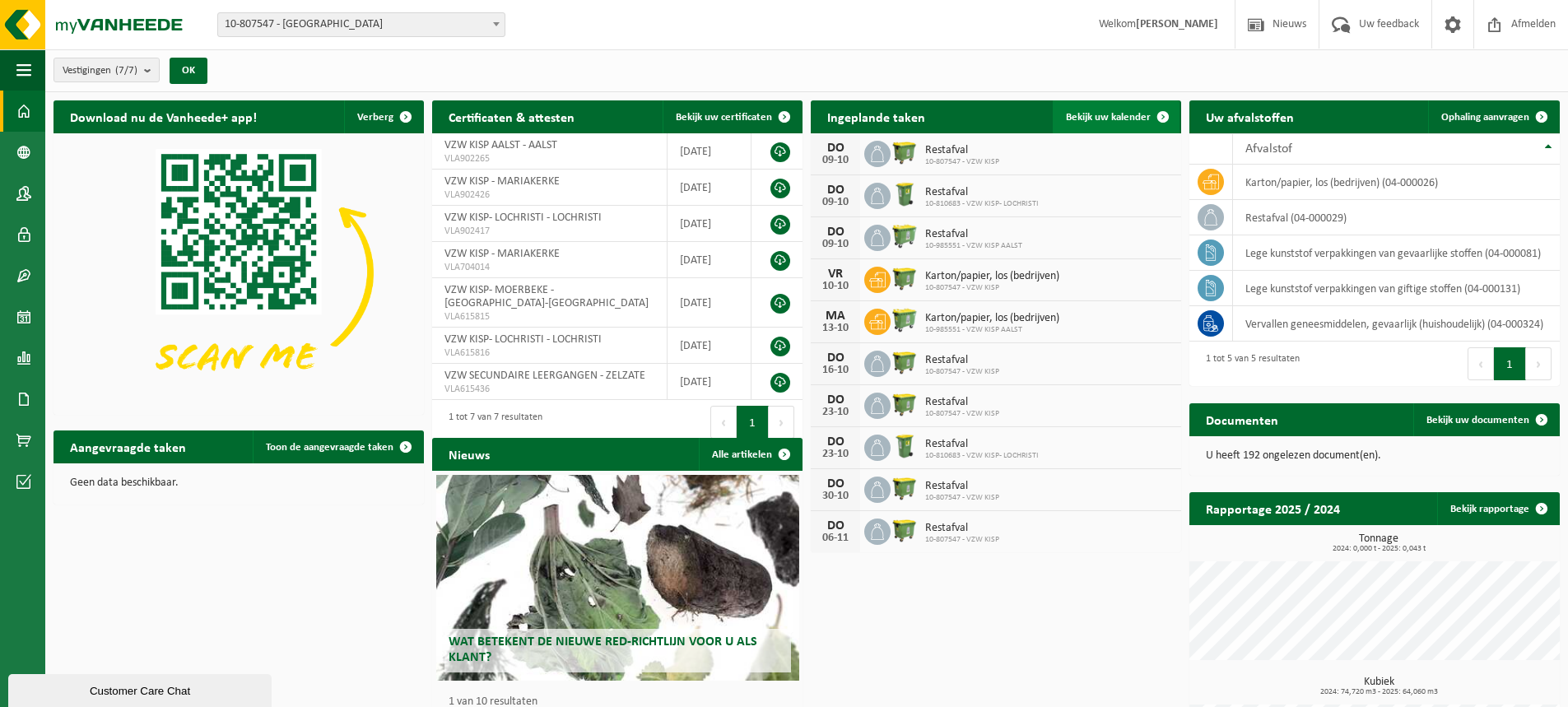
click at [1150, 112] on span at bounding box center [1163, 117] width 33 height 33
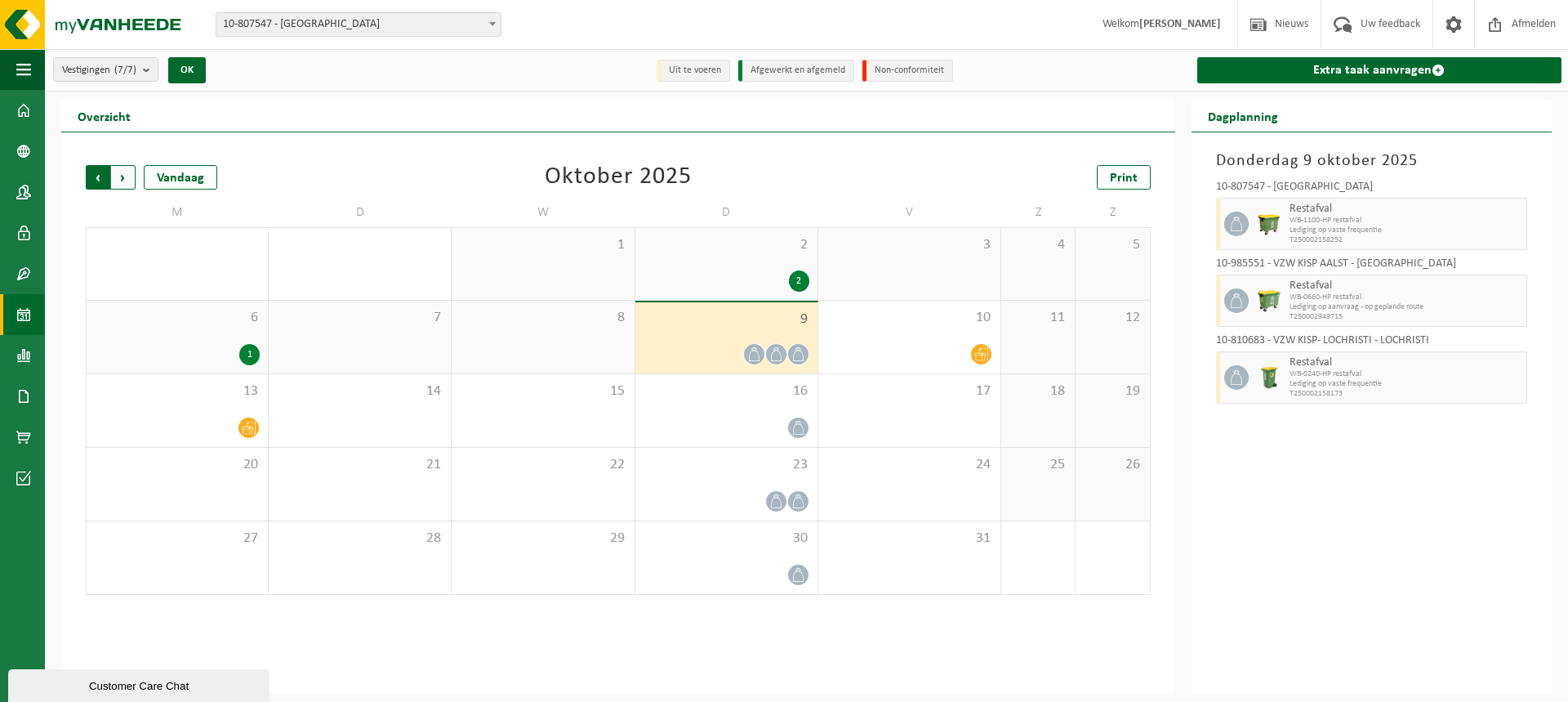
click at [121, 174] on span "Volgende" at bounding box center [124, 177] width 25 height 25
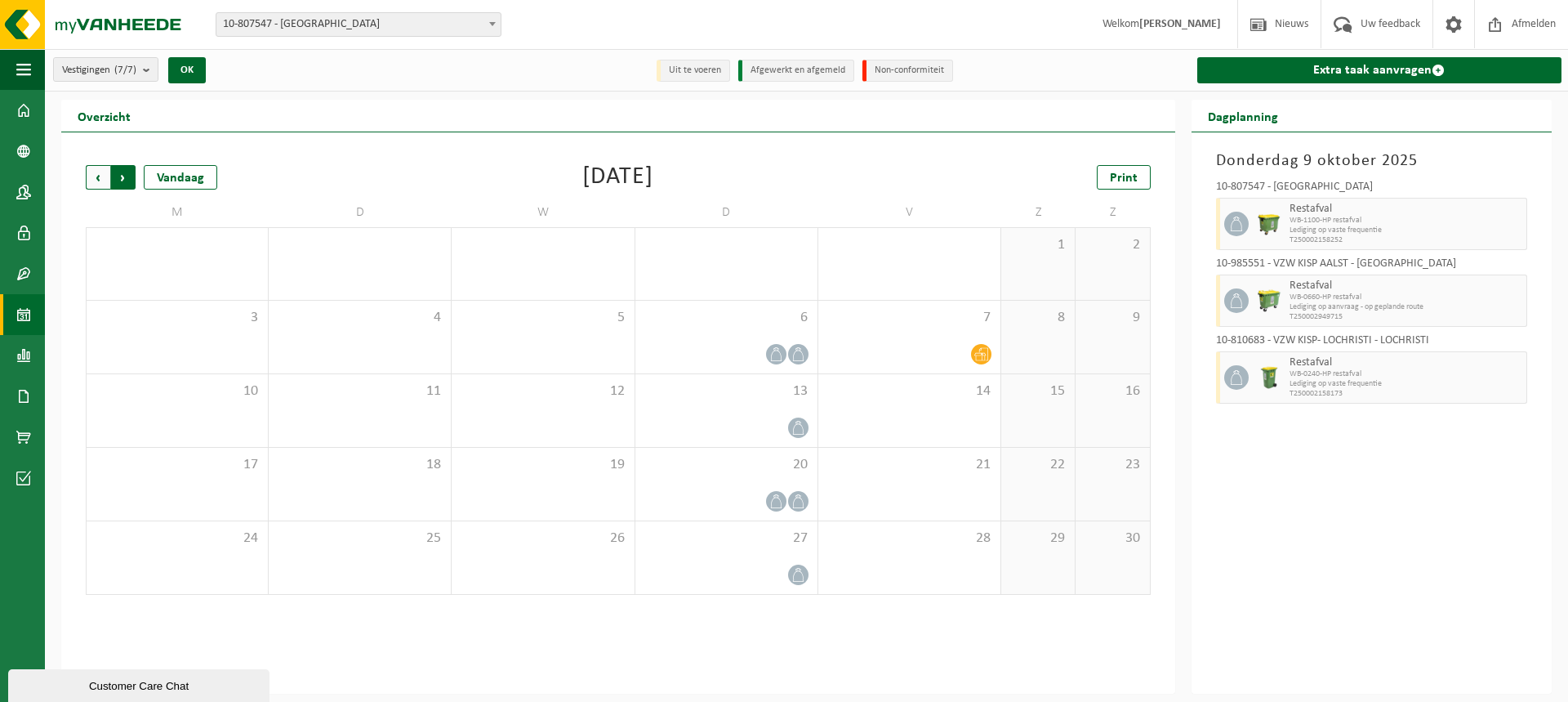
click at [103, 174] on span "Vorige" at bounding box center [98, 177] width 25 height 25
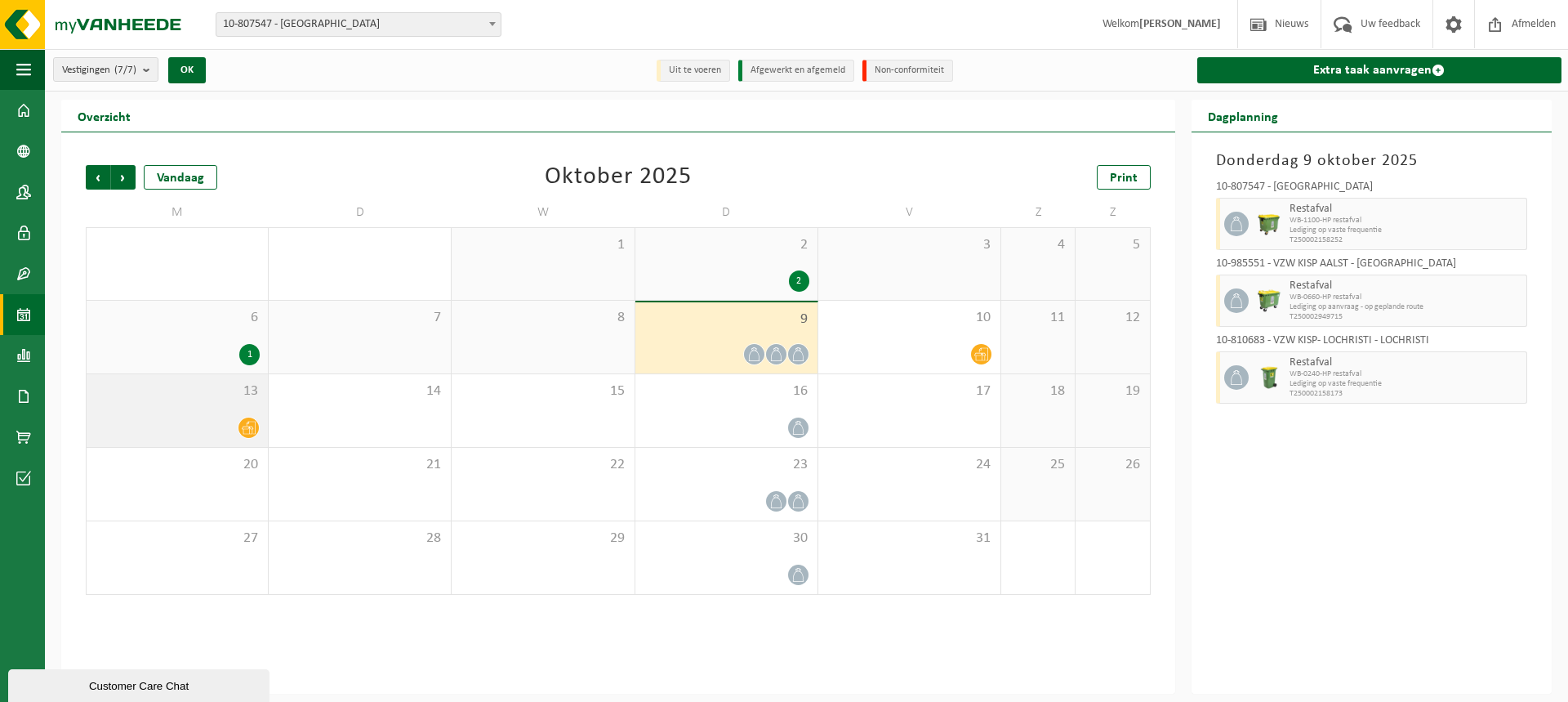
click at [252, 422] on icon at bounding box center [249, 428] width 14 height 14
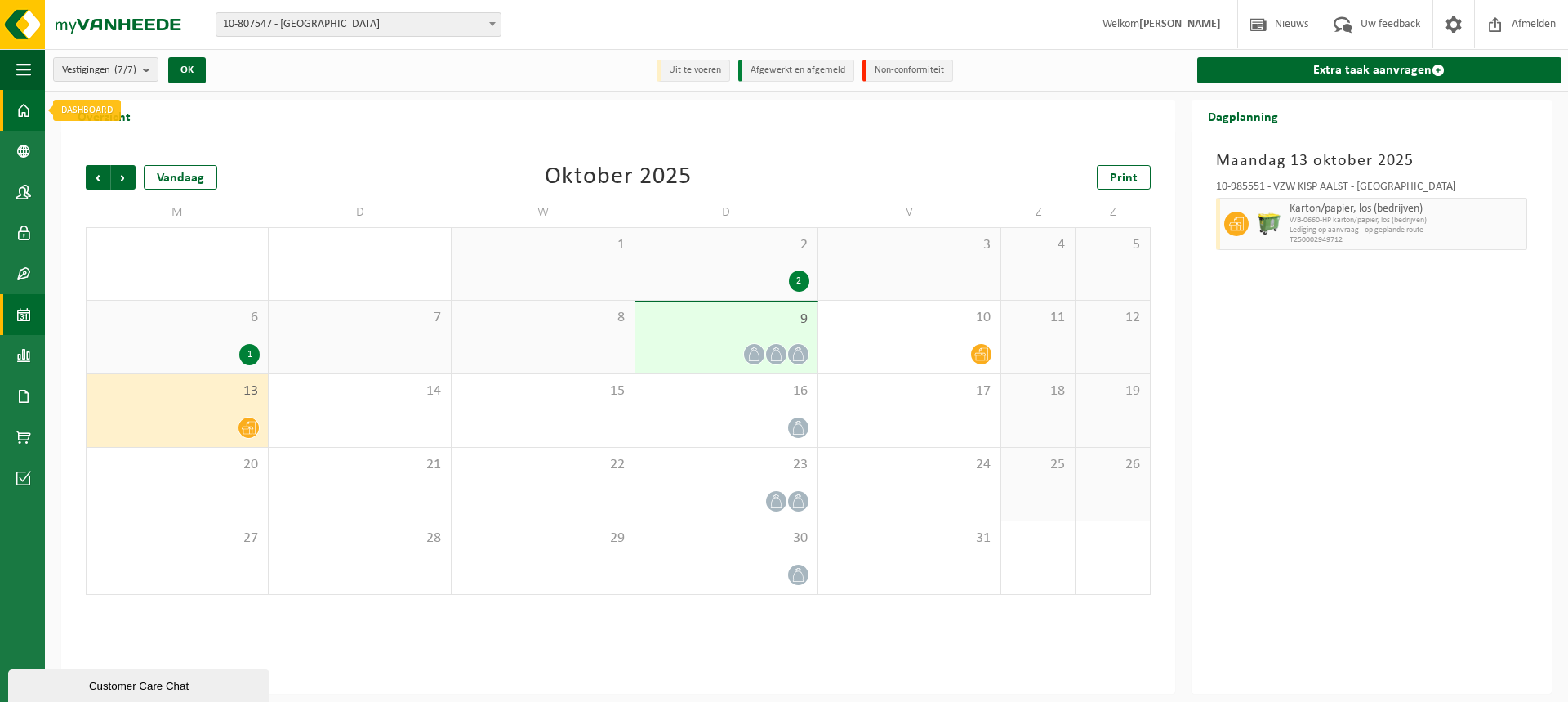
click at [31, 103] on span at bounding box center [24, 110] width 15 height 41
